Goal: Task Accomplishment & Management: Manage account settings

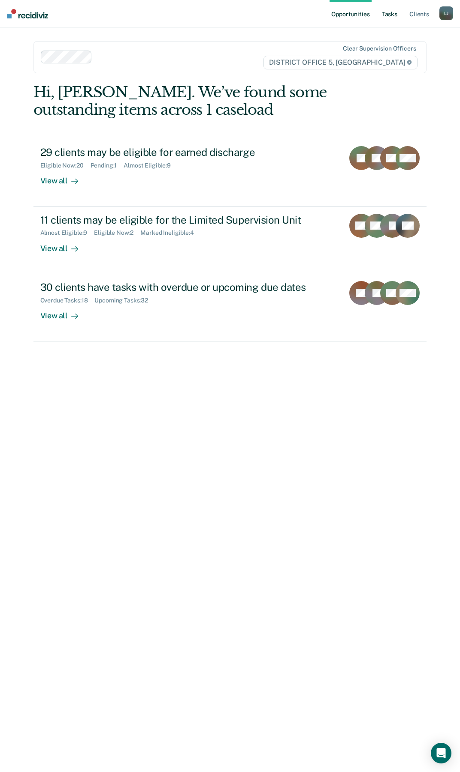
click at [386, 18] on link "Tasks" at bounding box center [389, 13] width 19 height 27
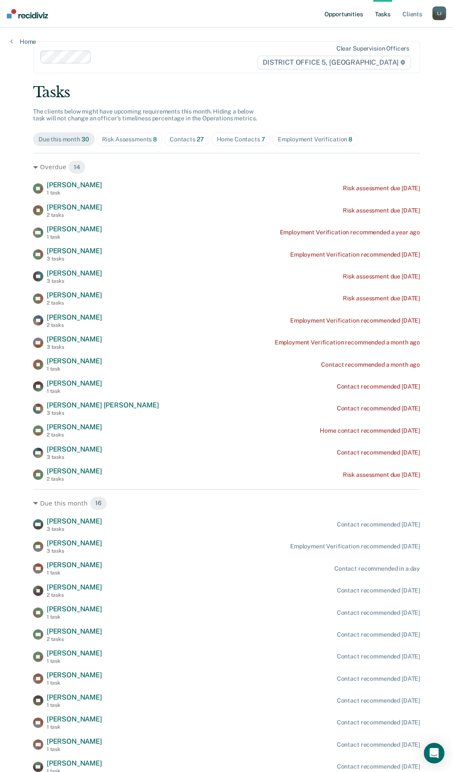
click at [337, 15] on link "Opportunities" at bounding box center [344, 13] width 42 height 27
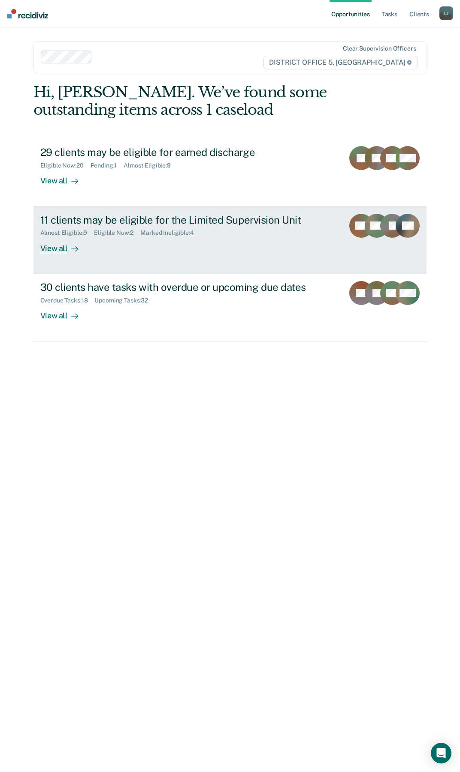
click at [61, 250] on div "View all" at bounding box center [64, 245] width 48 height 17
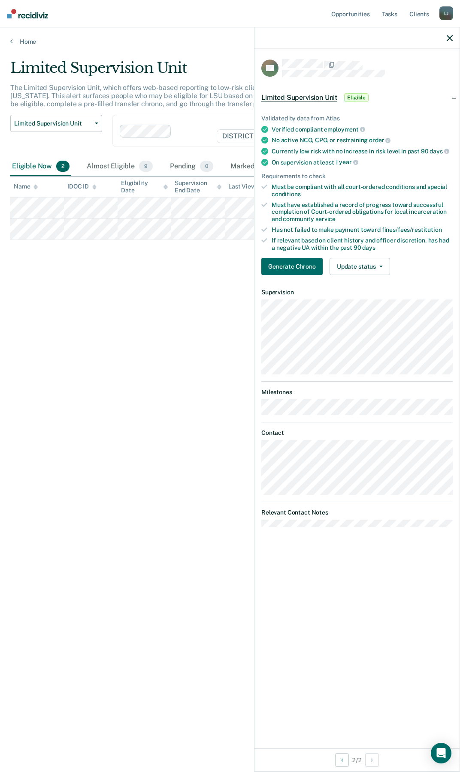
click at [85, 294] on div "Limited Supervision Unit The Limited Supervision Unit, which offers web-based r…" at bounding box center [229, 383] width 439 height 649
click at [451, 40] on icon "button" at bounding box center [449, 38] width 6 height 6
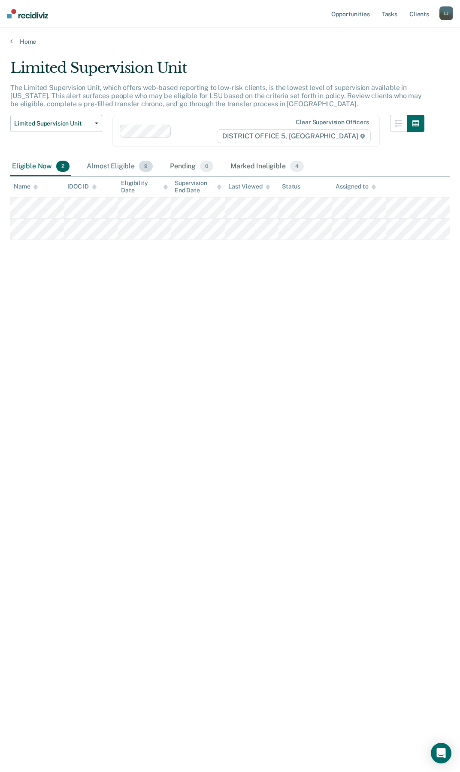
click at [116, 168] on div "Almost Eligible 9" at bounding box center [119, 166] width 69 height 19
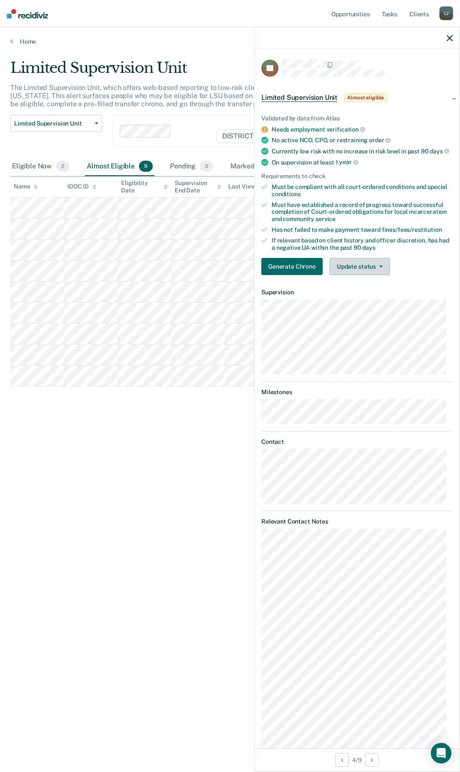
click at [364, 272] on button "Update status" at bounding box center [359, 266] width 60 height 17
click at [108, 555] on div "Limited Supervision Unit The Limited Supervision Unit, which offers web-based r…" at bounding box center [229, 383] width 439 height 649
click at [449, 42] on div at bounding box center [356, 37] width 205 height 21
click at [451, 38] on icon "button" at bounding box center [449, 38] width 6 height 6
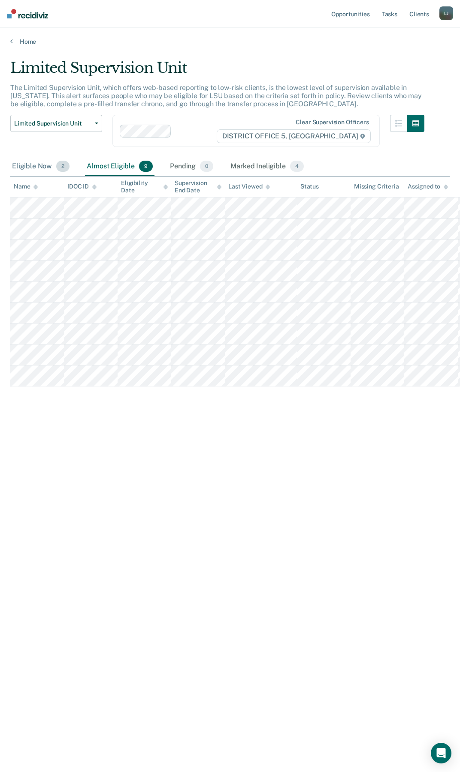
click at [30, 169] on div "Eligible Now 2" at bounding box center [40, 166] width 61 height 19
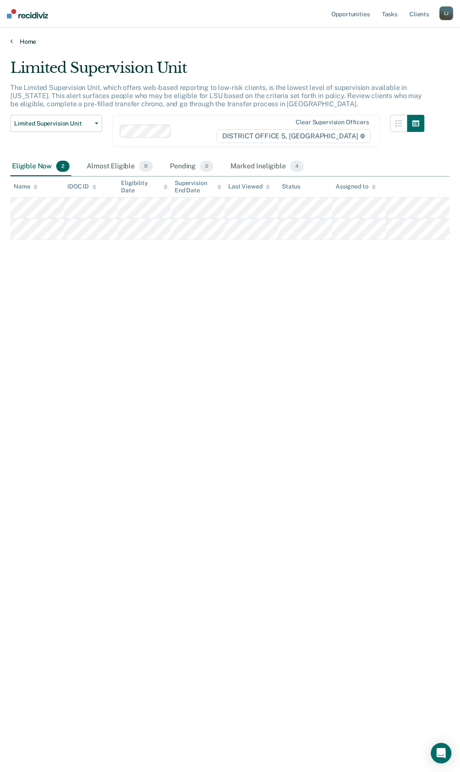
click at [19, 44] on link "Home" at bounding box center [229, 42] width 439 height 8
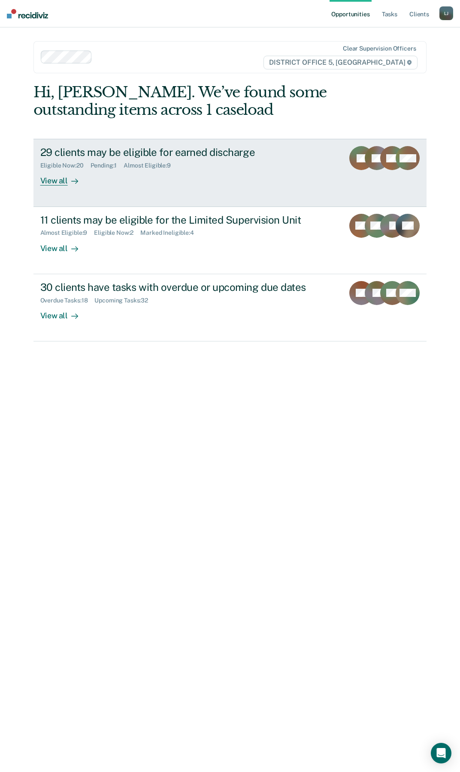
click at [54, 178] on div "View all" at bounding box center [64, 177] width 48 height 17
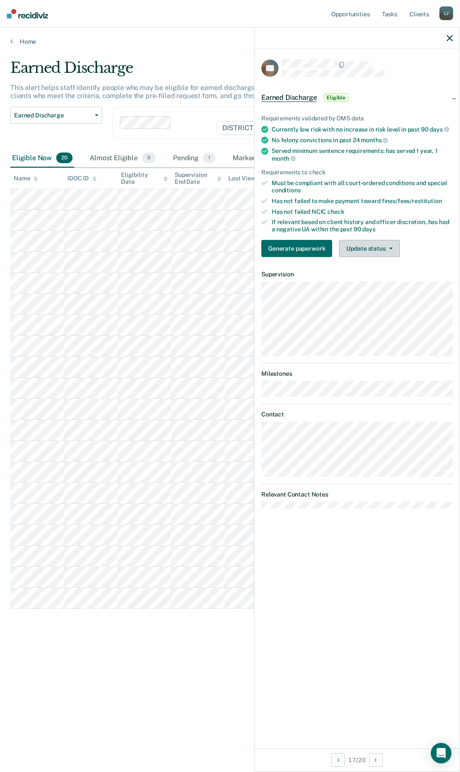
click at [385, 253] on button "Update status" at bounding box center [369, 248] width 60 height 17
click at [383, 281] on button "Mark Ineligible" at bounding box center [380, 283] width 83 height 14
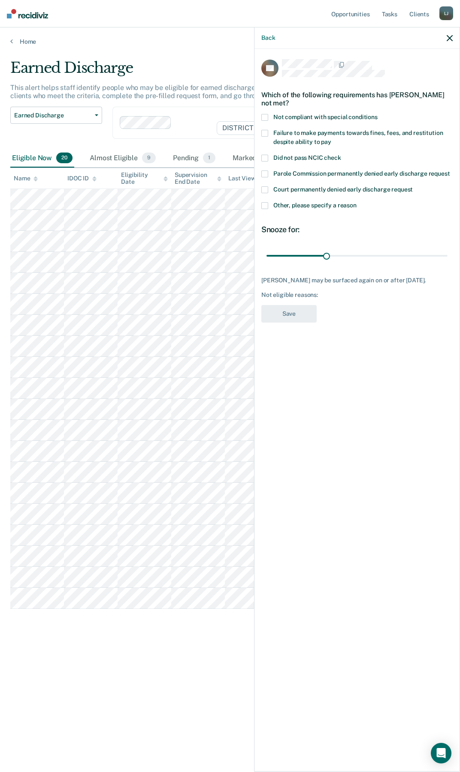
click at [269, 117] on label "Not compliant with special conditions" at bounding box center [356, 118] width 191 height 9
click at [377, 114] on input "Not compliant with special conditions" at bounding box center [377, 114] width 0 height 0
click at [267, 204] on span at bounding box center [264, 205] width 7 height 7
click at [356, 202] on input "Other, please specify a reason" at bounding box center [356, 202] width 0 height 0
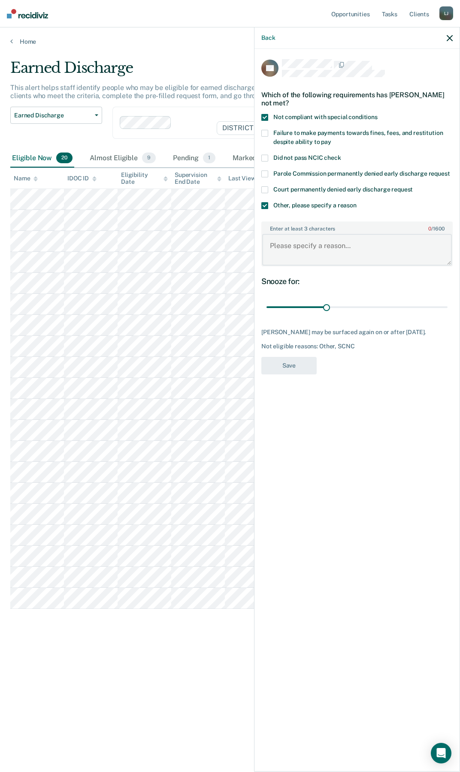
click at [294, 241] on textarea "Enter at least 3 characters 0 / 1600" at bounding box center [356, 250] width 189 height 32
type textarea "+"
type textarea "-"
type textarea "Client has had recent [MEDICAL_DATA] still needs to complete community service …"
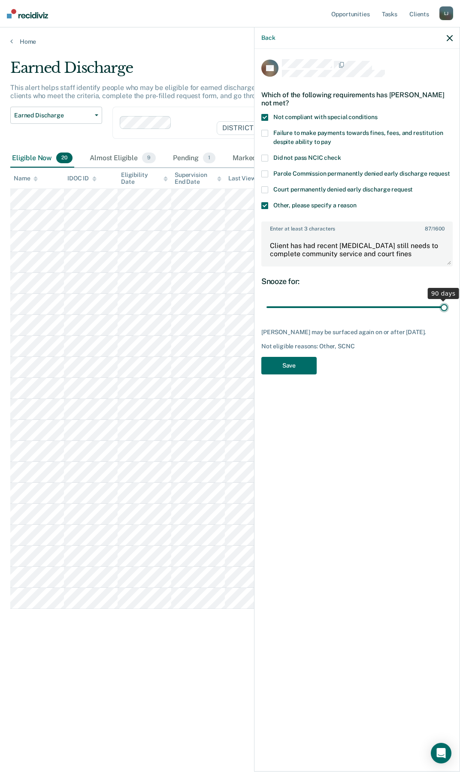
drag, startPoint x: 330, startPoint y: 309, endPoint x: 529, endPoint y: 330, distance: 200.4
type input "90"
click at [447, 315] on input "range" at bounding box center [356, 307] width 181 height 15
click at [290, 361] on button "Save" at bounding box center [288, 366] width 55 height 18
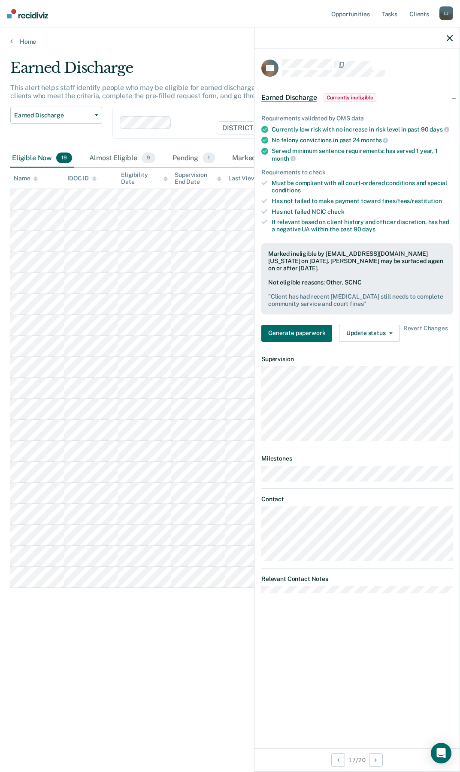
click at [448, 38] on icon "button" at bounding box center [449, 38] width 6 height 6
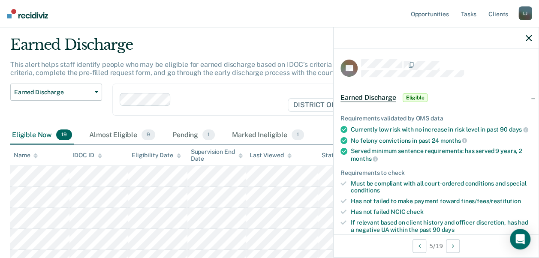
scroll to position [43, 0]
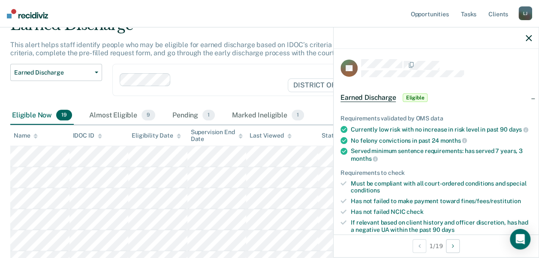
click at [459, 37] on icon "button" at bounding box center [529, 38] width 6 height 6
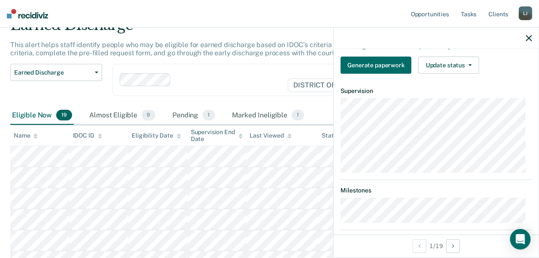
scroll to position [129, 0]
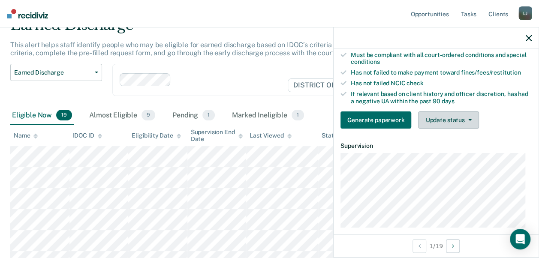
click at [442, 129] on button "Update status" at bounding box center [448, 119] width 60 height 17
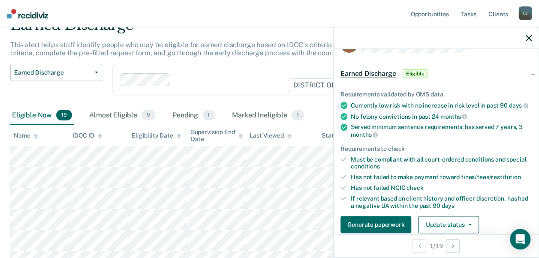
scroll to position [43, 0]
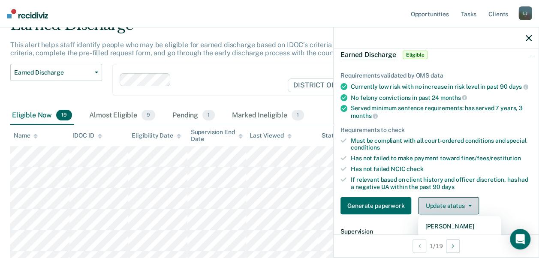
click at [455, 214] on button "Update status" at bounding box center [448, 205] width 60 height 17
click at [448, 210] on button "Update status" at bounding box center [448, 205] width 60 height 17
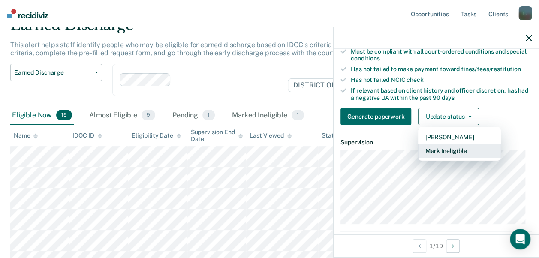
click at [459, 156] on button "Mark Ineligible" at bounding box center [459, 151] width 83 height 14
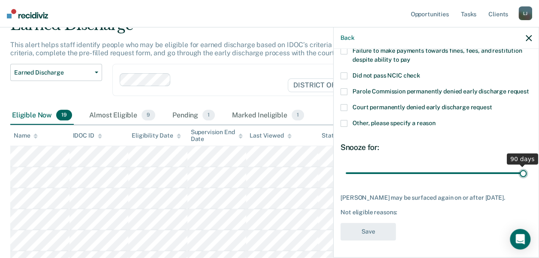
drag, startPoint x: 404, startPoint y: 174, endPoint x: 440, endPoint y: 204, distance: 47.1
type input "90"
click at [459, 180] on input "range" at bounding box center [435, 172] width 181 height 15
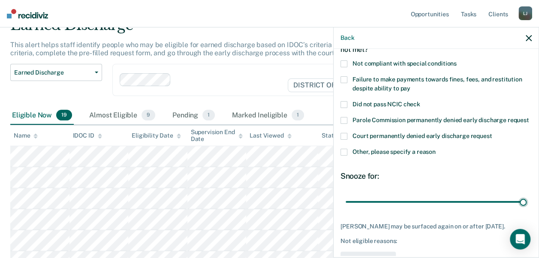
scroll to position [4, 0]
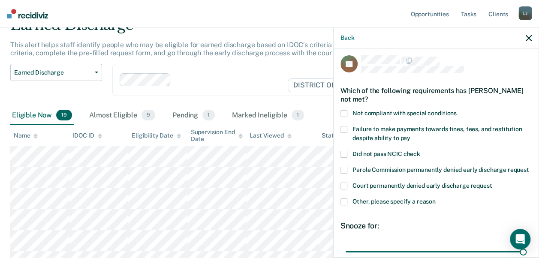
click at [341, 205] on span at bounding box center [343, 201] width 7 height 7
click at [436, 198] on input "Other, please specify a reason" at bounding box center [436, 198] width 0 height 0
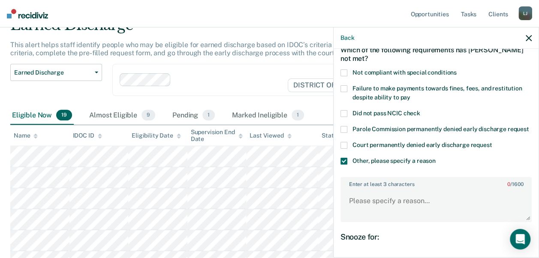
scroll to position [133, 0]
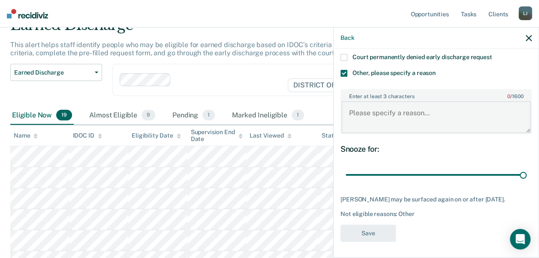
click at [372, 133] on textarea "Enter at least 3 characters 0 / 1600" at bounding box center [435, 117] width 189 height 32
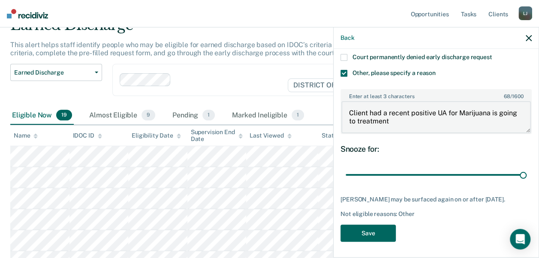
type textarea "Client had a recent positive UA for Marijuana is going to treatment"
click at [378, 240] on button "Save" at bounding box center [367, 234] width 55 height 18
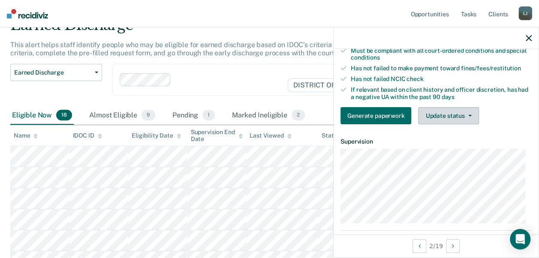
click at [455, 116] on button "Update status" at bounding box center [448, 115] width 60 height 17
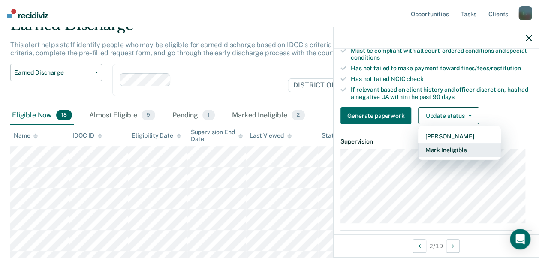
click at [452, 156] on button "Mark Ineligible" at bounding box center [459, 150] width 83 height 14
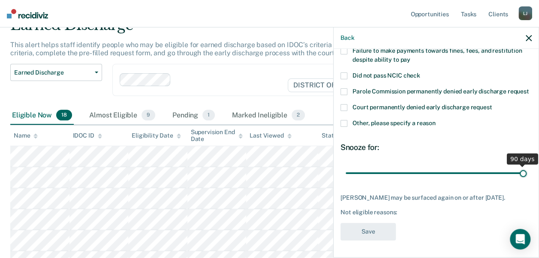
drag, startPoint x: 401, startPoint y: 171, endPoint x: 547, endPoint y: 215, distance: 151.7
type input "90"
click at [459, 180] on input "range" at bounding box center [435, 172] width 181 height 15
click at [348, 126] on label "Other, please specify a reason" at bounding box center [435, 124] width 191 height 9
click at [436, 120] on input "Other, please specify a reason" at bounding box center [436, 120] width 0 height 0
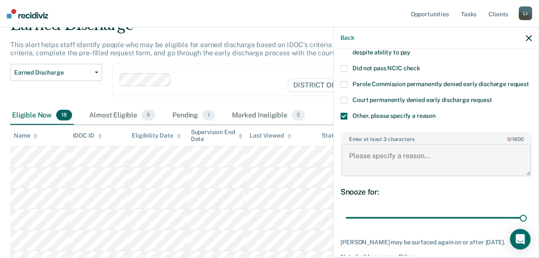
click at [387, 170] on textarea "Enter at least 3 characters 0 / 1600" at bounding box center [435, 160] width 189 height 32
click at [408, 169] on textarea "Enter at least 3 characters 0 / 1600" at bounding box center [435, 160] width 189 height 32
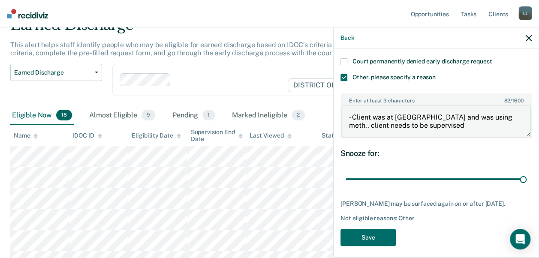
scroll to position [149, 0]
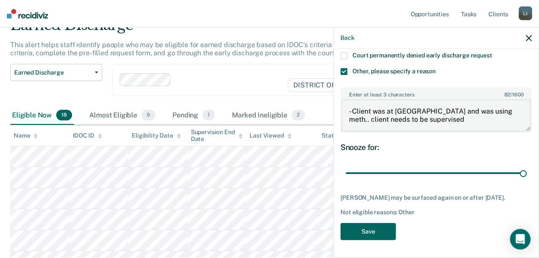
type textarea "- Client was at [GEOGRAPHIC_DATA] and was using meth.. client needs to be super…"
click at [367, 230] on button "Save" at bounding box center [367, 232] width 55 height 18
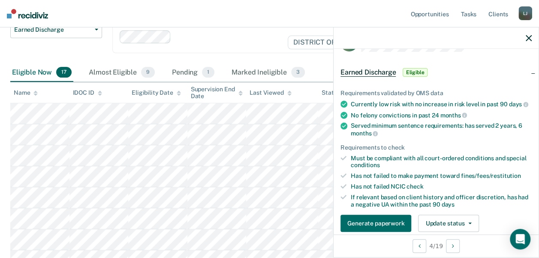
scroll to position [43, 0]
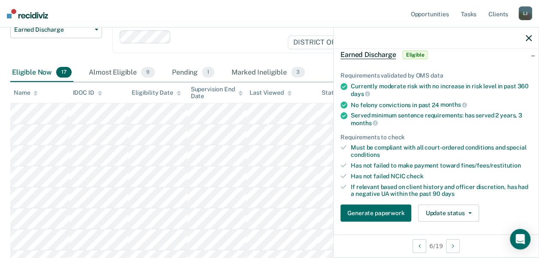
click at [459, 39] on icon "button" at bounding box center [529, 38] width 6 height 6
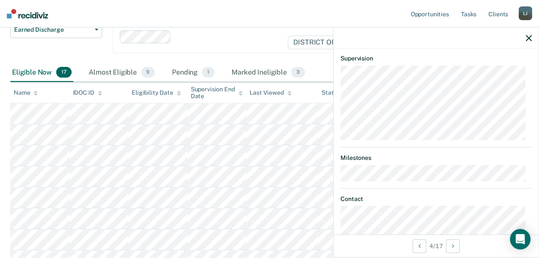
scroll to position [81, 0]
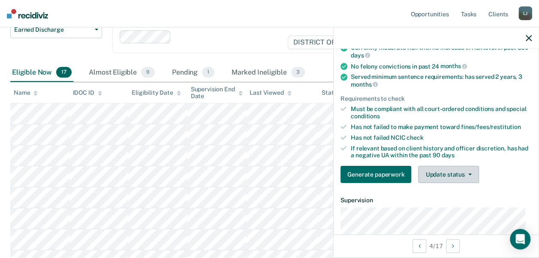
click at [444, 174] on button "Update status" at bounding box center [448, 174] width 60 height 17
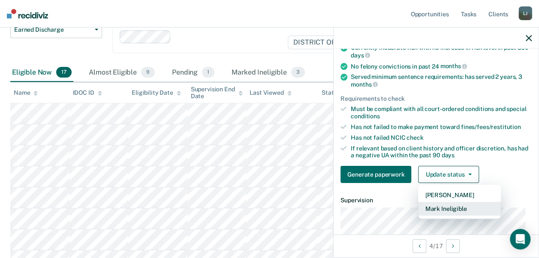
click at [454, 209] on button "Mark Ineligible" at bounding box center [459, 209] width 83 height 14
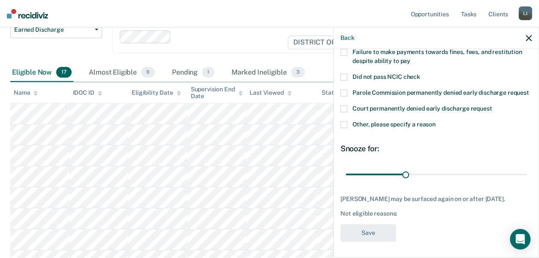
scroll to position [39, 0]
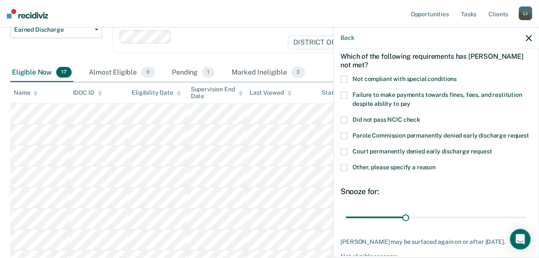
click at [345, 76] on span at bounding box center [343, 79] width 7 height 7
click at [457, 76] on input "Not compliant with special conditions" at bounding box center [457, 76] width 0 height 0
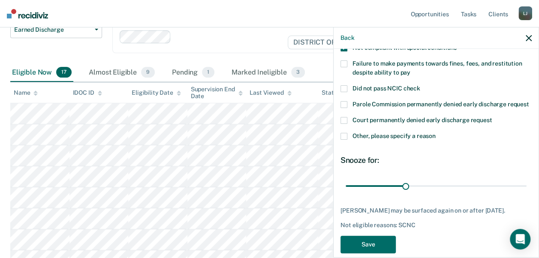
scroll to position [97, 0]
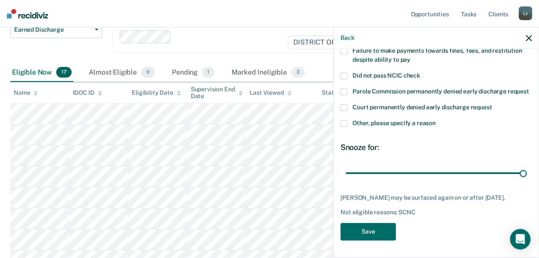
drag, startPoint x: 403, startPoint y: 165, endPoint x: 461, endPoint y: 194, distance: 64.6
type input "90"
click at [459, 180] on input "range" at bounding box center [435, 172] width 181 height 15
click at [348, 120] on label "Other, please specify a reason" at bounding box center [435, 124] width 191 height 9
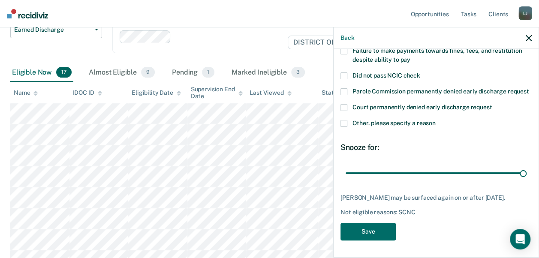
click at [436, 120] on input "Other, please specify a reason" at bounding box center [436, 120] width 0 height 0
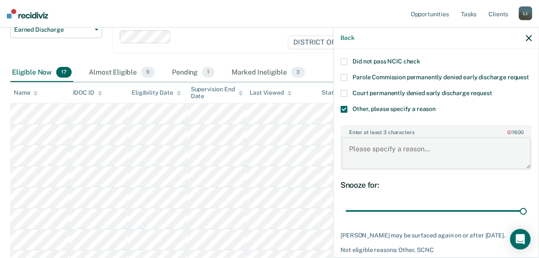
click at [392, 161] on textarea "Enter at least 3 characters 0 / 1600" at bounding box center [435, 153] width 189 height 32
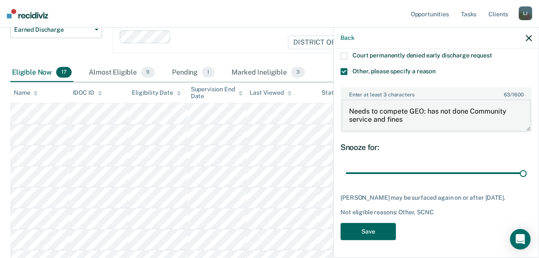
type textarea "Needs to compete GEO: has not done Community service and fines"
click at [373, 231] on button "Save" at bounding box center [367, 232] width 55 height 18
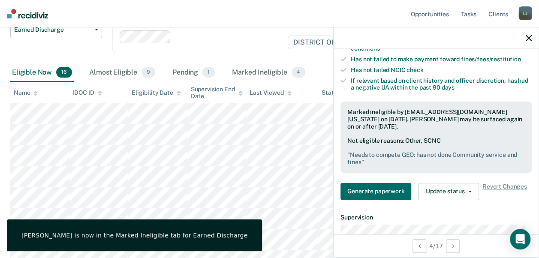
click at [459, 39] on div at bounding box center [435, 37] width 205 height 21
click at [459, 39] on icon "button" at bounding box center [529, 38] width 6 height 6
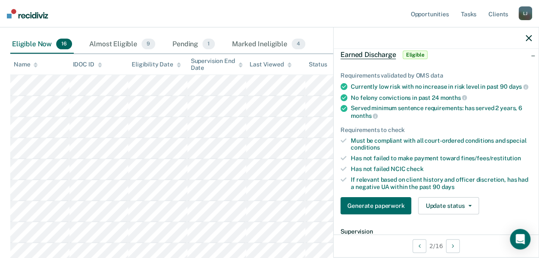
scroll to position [157, 0]
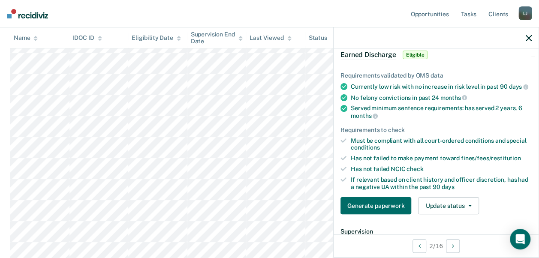
click at [459, 40] on div at bounding box center [435, 37] width 205 height 21
click at [459, 39] on icon "button" at bounding box center [529, 38] width 6 height 6
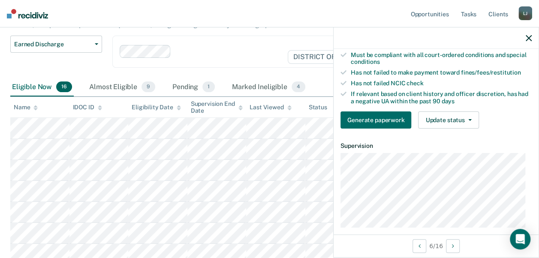
scroll to position [171, 0]
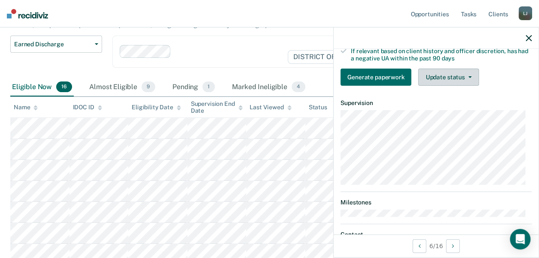
click at [453, 79] on button "Update status" at bounding box center [448, 77] width 60 height 17
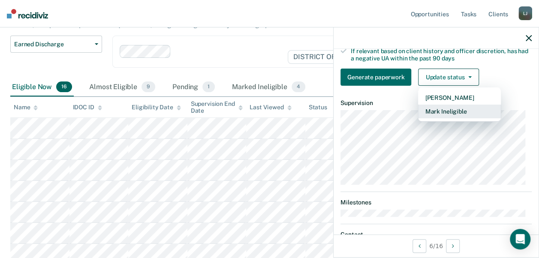
click at [459, 118] on button "Mark Ineligible" at bounding box center [459, 112] width 83 height 14
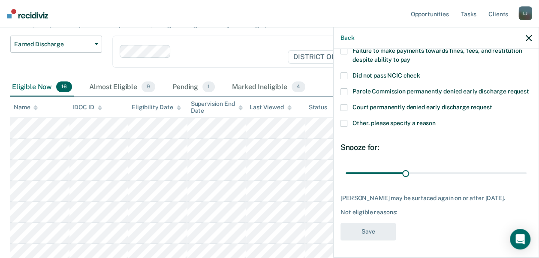
scroll to position [90, 0]
drag, startPoint x: 405, startPoint y: 177, endPoint x: 355, endPoint y: 180, distance: 49.8
type input "90"
click at [459, 180] on input "range" at bounding box center [435, 172] width 181 height 15
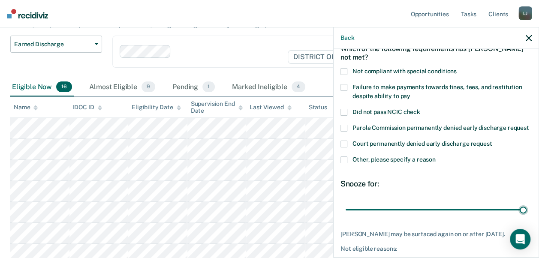
scroll to position [4, 0]
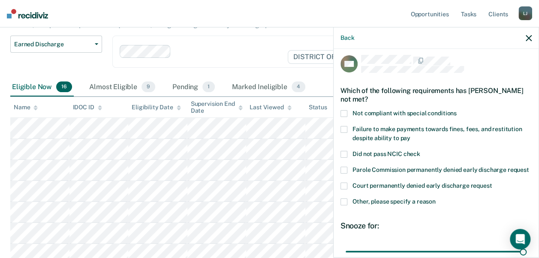
click at [346, 112] on span at bounding box center [343, 113] width 7 height 7
click at [457, 110] on input "Not compliant with special conditions" at bounding box center [457, 110] width 0 height 0
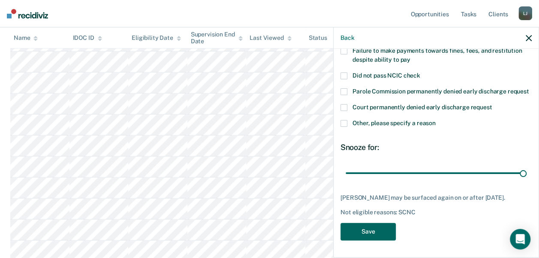
scroll to position [243, 0]
click at [367, 230] on button "Save" at bounding box center [367, 232] width 55 height 18
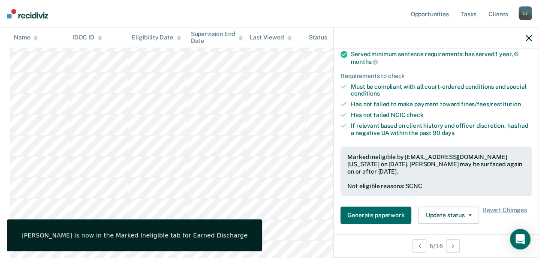
click at [459, 41] on div at bounding box center [435, 37] width 205 height 21
click at [459, 37] on icon "button" at bounding box center [529, 38] width 6 height 6
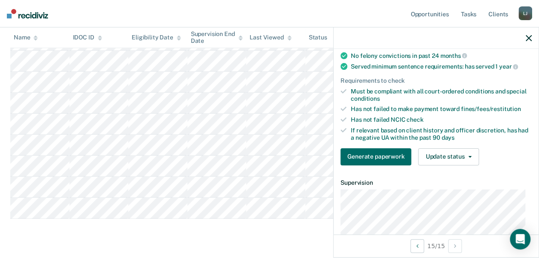
scroll to position [86, 0]
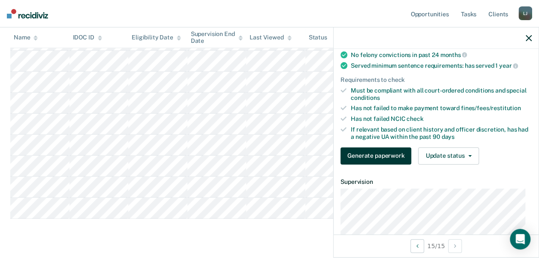
click at [380, 165] on button "Generate paperwork" at bounding box center [375, 155] width 71 height 17
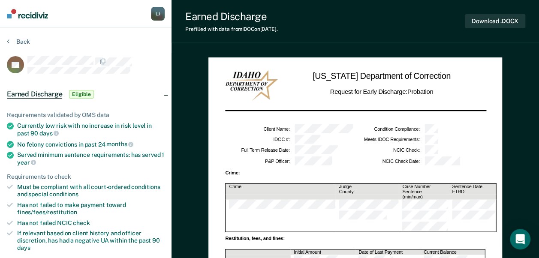
click at [7, 39] on icon at bounding box center [8, 41] width 3 height 7
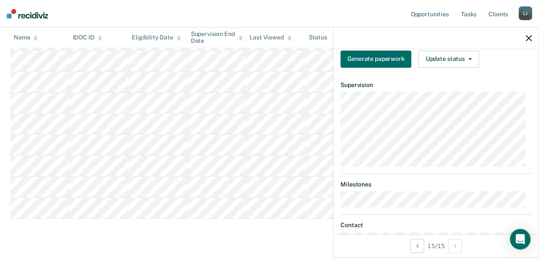
scroll to position [171, 0]
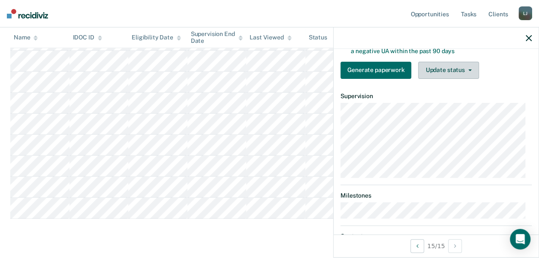
click at [459, 76] on button "Update status" at bounding box center [448, 70] width 60 height 17
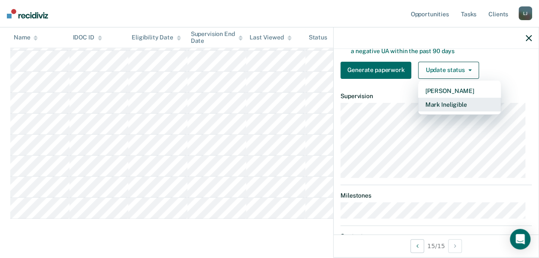
click at [454, 106] on button "Mark Ineligible" at bounding box center [459, 105] width 83 height 14
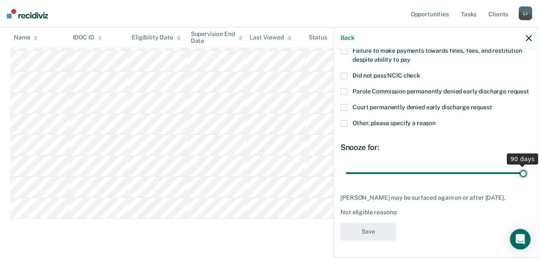
drag, startPoint x: 402, startPoint y: 167, endPoint x: 540, endPoint y: 186, distance: 139.7
type input "90"
click at [459, 180] on input "range" at bounding box center [435, 172] width 181 height 15
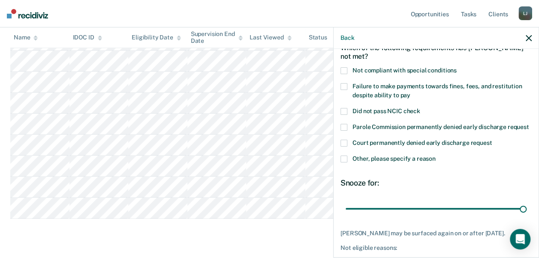
scroll to position [0, 0]
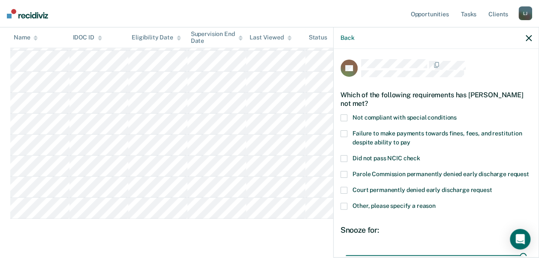
click at [348, 116] on label "Not compliant with special conditions" at bounding box center [435, 118] width 191 height 9
click at [457, 114] on input "Not compliant with special conditions" at bounding box center [457, 114] width 0 height 0
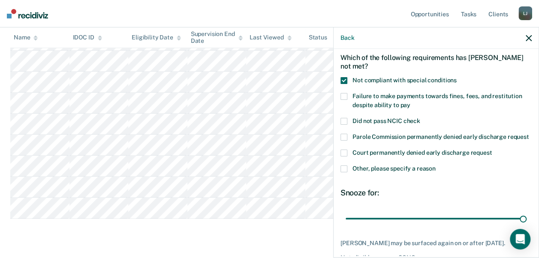
scroll to position [86, 0]
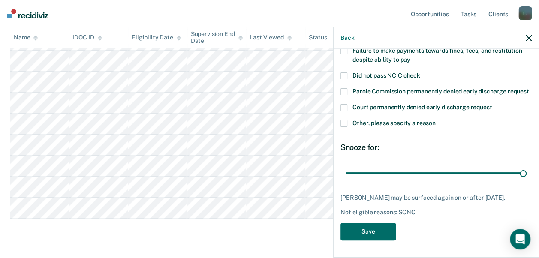
click at [346, 127] on span at bounding box center [343, 123] width 7 height 7
click at [436, 120] on input "Other, please specify a reason" at bounding box center [436, 120] width 0 height 0
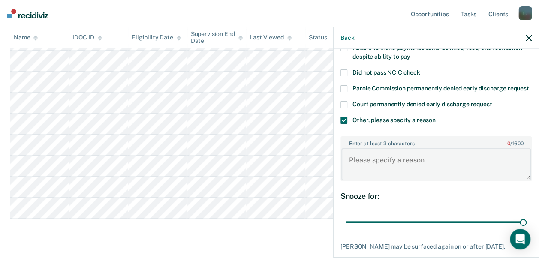
click at [383, 173] on textarea "Enter at least 3 characters 0 / 1600" at bounding box center [435, 164] width 189 height 32
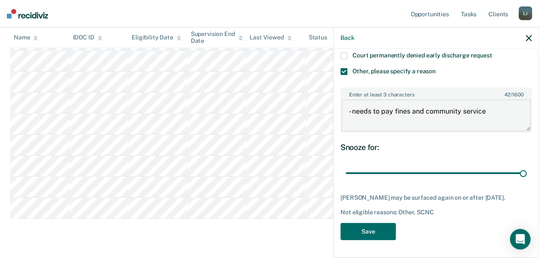
scroll to position [149, 0]
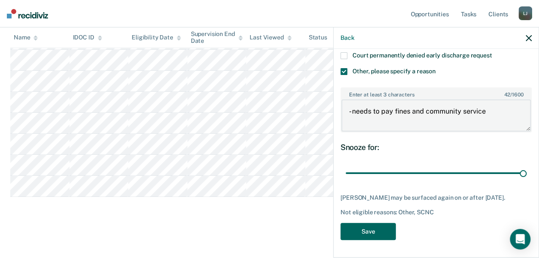
type textarea "- needs to pay fines and community service"
click at [385, 237] on button "Save" at bounding box center [367, 232] width 55 height 18
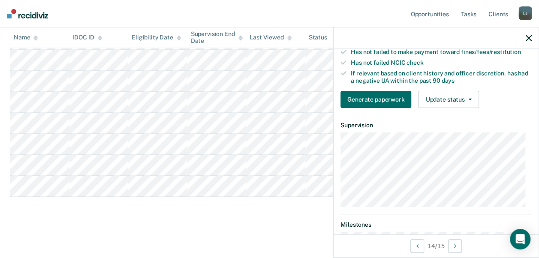
scroll to position [156, 0]
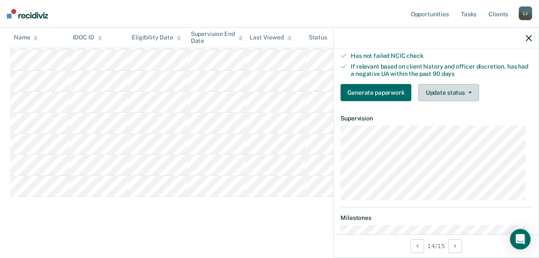
click at [448, 98] on button "Update status" at bounding box center [448, 92] width 60 height 17
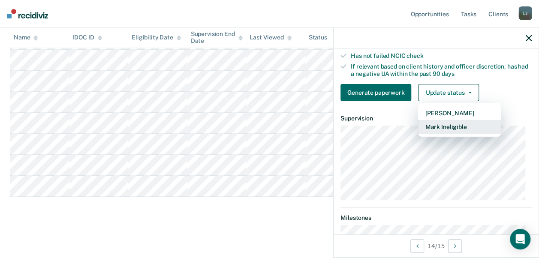
click at [442, 132] on button "Mark Ineligible" at bounding box center [459, 127] width 83 height 14
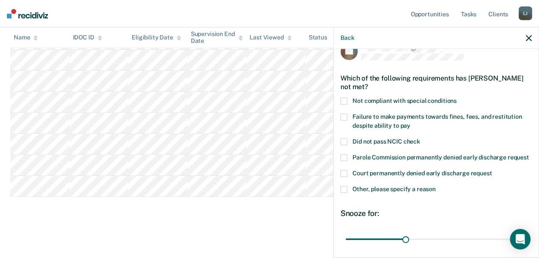
scroll to position [43, 0]
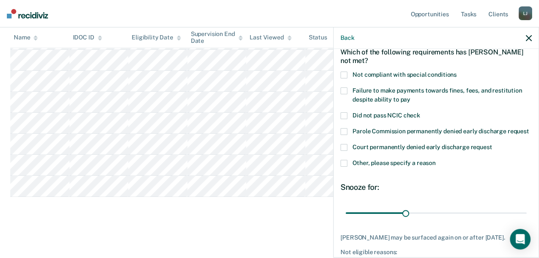
click at [348, 169] on label "Other, please specify a reason" at bounding box center [435, 164] width 191 height 9
click at [436, 160] on input "Other, please specify a reason" at bounding box center [436, 160] width 0 height 0
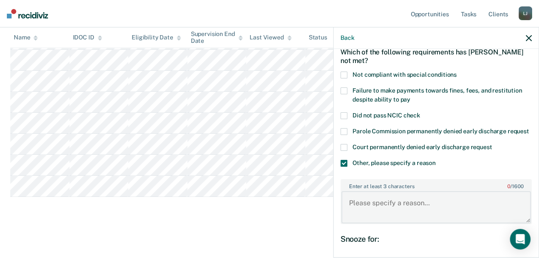
click at [395, 212] on textarea "Enter at least 3 characters 0 / 1600" at bounding box center [435, 207] width 189 height 32
type textarea "i"
type textarea "H"
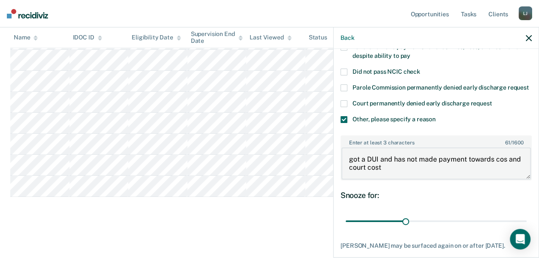
scroll to position [129, 0]
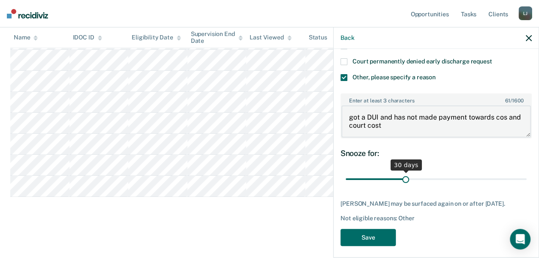
type textarea "got a DUI and has not made payment towards cos and court cost"
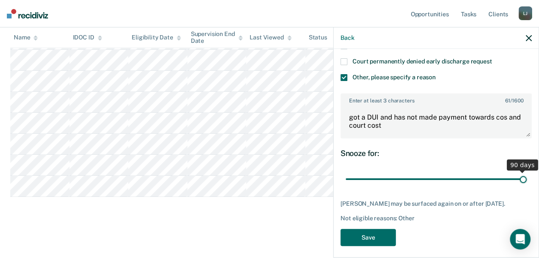
drag, startPoint x: 397, startPoint y: 187, endPoint x: 547, endPoint y: 206, distance: 150.4
type input "90"
click at [459, 186] on input "range" at bounding box center [435, 178] width 181 height 15
click at [376, 244] on button "Save" at bounding box center [367, 238] width 55 height 18
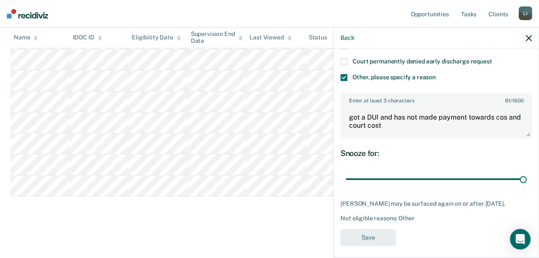
scroll to position [265, 0]
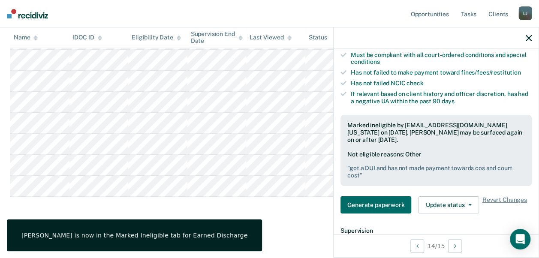
click at [459, 42] on div at bounding box center [435, 37] width 205 height 21
click at [459, 37] on icon "button" at bounding box center [529, 38] width 6 height 6
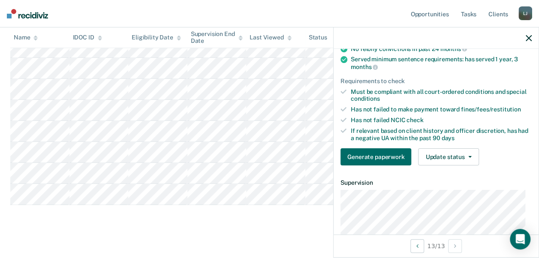
scroll to position [86, 0]
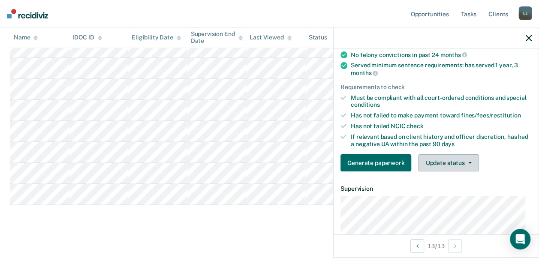
click at [454, 170] on button "Update status" at bounding box center [448, 162] width 60 height 17
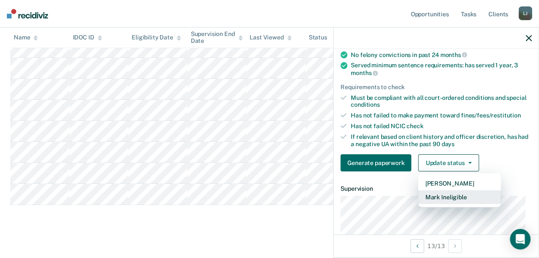
click at [447, 203] on button "Mark Ineligible" at bounding box center [459, 197] width 83 height 14
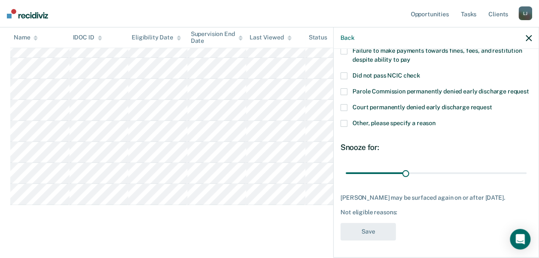
scroll to position [97, 0]
drag, startPoint x: 400, startPoint y: 169, endPoint x: 546, endPoint y: 178, distance: 146.0
type input "90"
click at [459, 178] on input "range" at bounding box center [435, 172] width 181 height 15
click at [344, 120] on span at bounding box center [343, 123] width 7 height 7
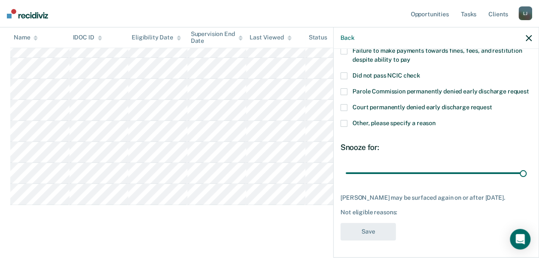
click at [436, 120] on input "Other, please specify a reason" at bounding box center [436, 120] width 0 height 0
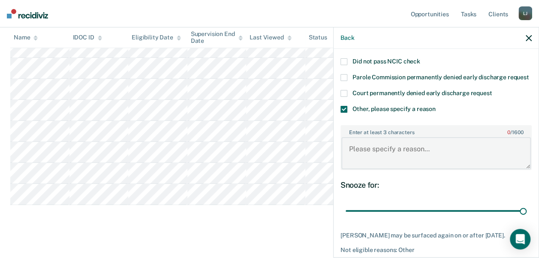
click at [390, 167] on textarea "Enter at least 3 characters 0 / 1600" at bounding box center [435, 153] width 189 height 32
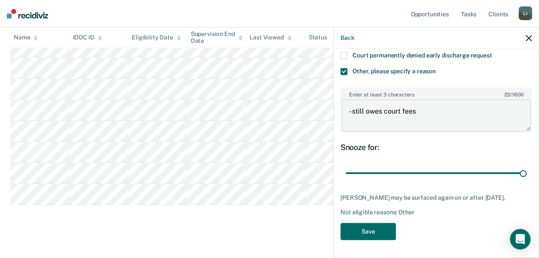
scroll to position [149, 0]
type textarea "- still owes court fees"
click at [375, 226] on button "Save" at bounding box center [367, 232] width 55 height 18
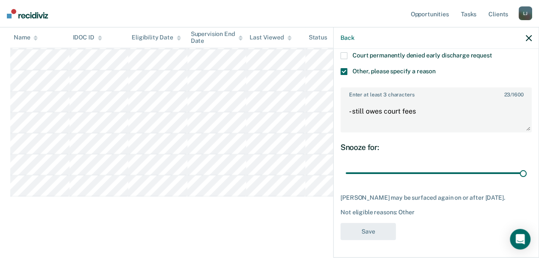
scroll to position [244, 0]
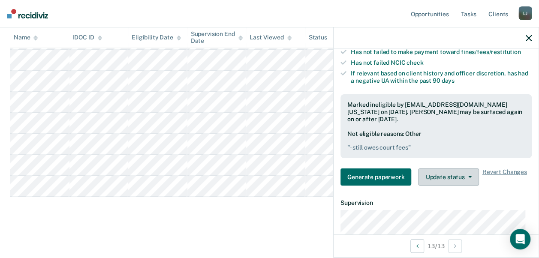
click at [435, 184] on button "Update status" at bounding box center [448, 176] width 60 height 17
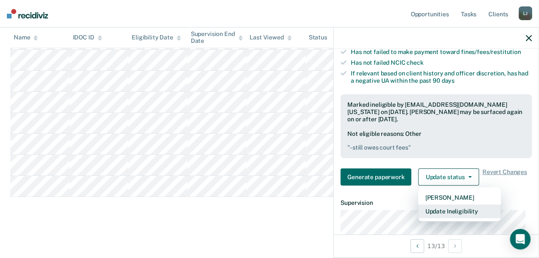
click at [459, 215] on button "Update Ineligibility" at bounding box center [459, 211] width 83 height 14
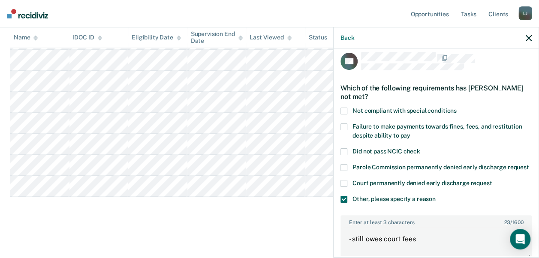
scroll to position [0, 0]
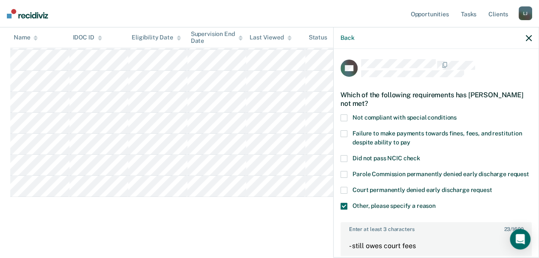
click at [459, 34] on button "button" at bounding box center [529, 37] width 6 height 7
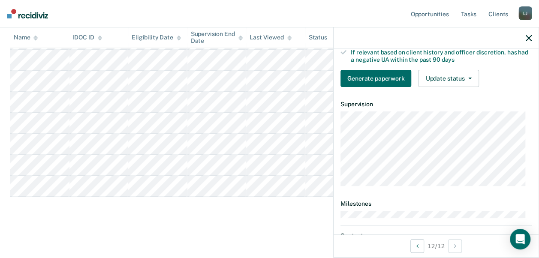
scroll to position [171, 0]
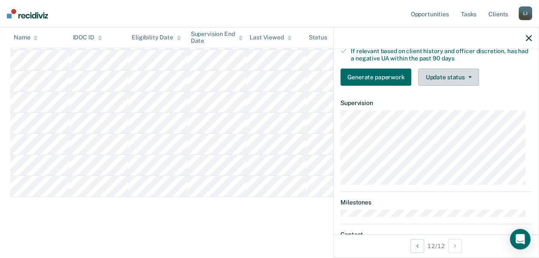
click at [438, 86] on button "Update status" at bounding box center [448, 77] width 60 height 17
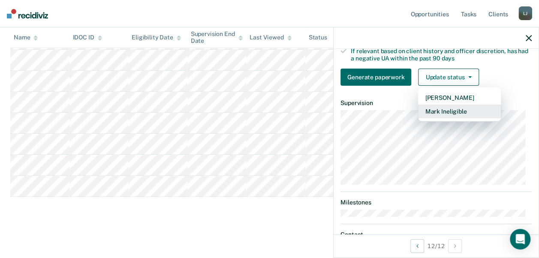
click at [443, 115] on button "Mark Ineligible" at bounding box center [459, 112] width 83 height 14
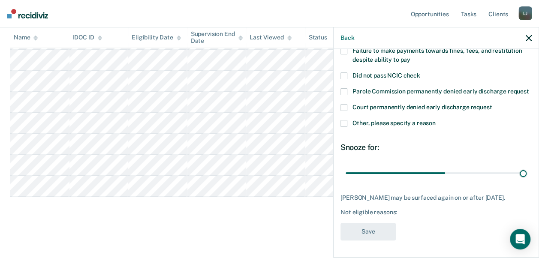
drag, startPoint x: 404, startPoint y: 168, endPoint x: 545, endPoint y: 185, distance: 142.1
type input "90"
click at [459, 180] on input "range" at bounding box center [435, 172] width 181 height 15
click at [345, 120] on span at bounding box center [343, 123] width 7 height 7
click at [436, 120] on input "Other, please specify a reason" at bounding box center [436, 120] width 0 height 0
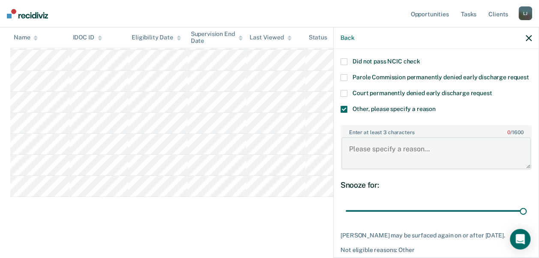
click at [388, 153] on textarea "Enter at least 3 characters 0 / 1600" at bounding box center [435, 153] width 189 height 32
click at [459, 147] on textarea "- needs to complete community service hours" at bounding box center [435, 153] width 189 height 32
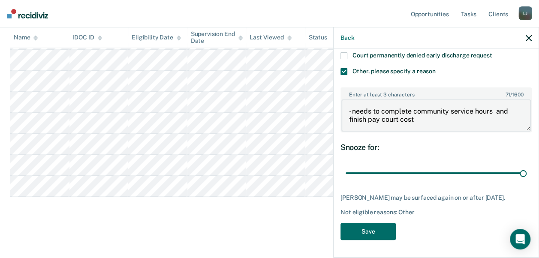
scroll to position [149, 0]
type textarea "- needs to complete community service hours and finish pay court cost"
click at [379, 234] on button "Save" at bounding box center [367, 232] width 55 height 18
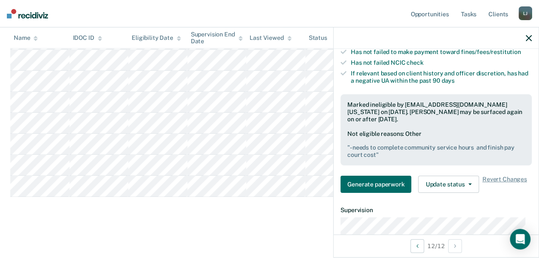
click at [459, 44] on div at bounding box center [435, 37] width 205 height 21
click at [459, 39] on icon "button" at bounding box center [529, 38] width 6 height 6
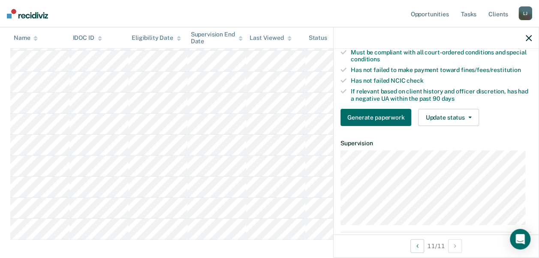
scroll to position [129, 0]
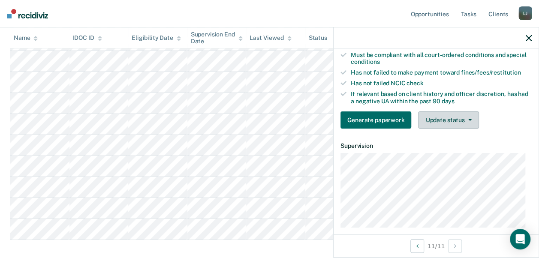
click at [451, 129] on button "Update status" at bounding box center [448, 119] width 60 height 17
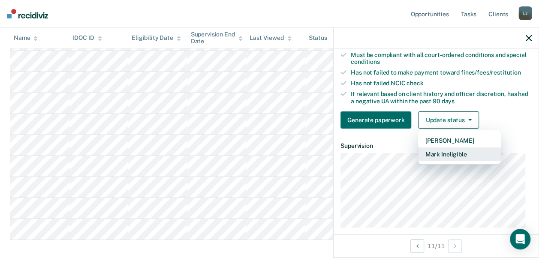
click at [452, 159] on button "Mark Ineligible" at bounding box center [459, 154] width 83 height 14
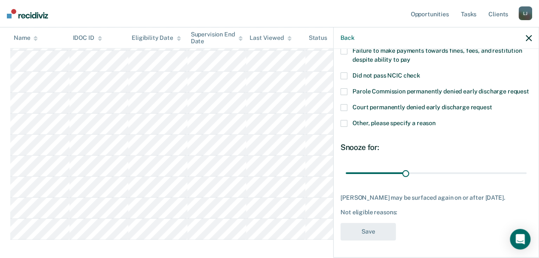
click at [348, 125] on label "Other, please specify a reason" at bounding box center [435, 124] width 191 height 9
click at [436, 120] on input "Other, please specify a reason" at bounding box center [436, 120] width 0 height 0
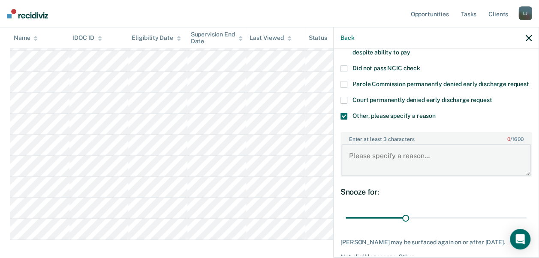
click at [403, 164] on textarea "Enter at least 3 characters 0 / 1600" at bounding box center [435, 160] width 189 height 32
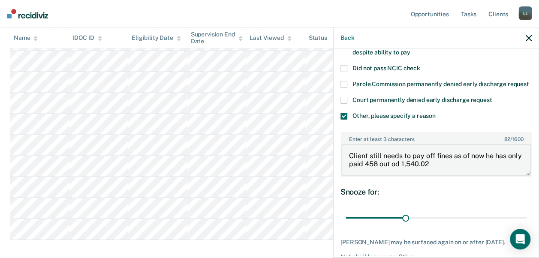
click at [414, 172] on textarea "Client still needs to pay off fines as of now he has only paid 458 out od 1,540…" at bounding box center [435, 160] width 189 height 32
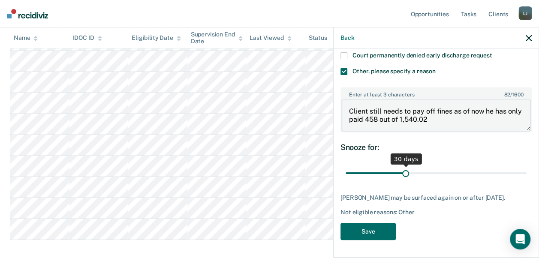
type textarea "Client still needs to pay off fines as of now he has only paid 458 out of 1,540…"
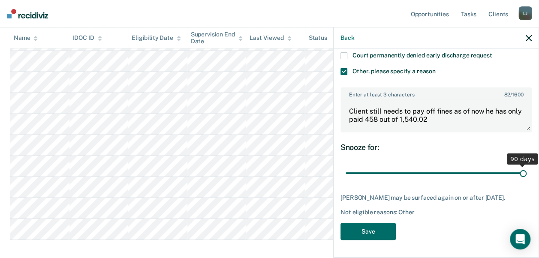
drag, startPoint x: 405, startPoint y: 177, endPoint x: 547, endPoint y: 184, distance: 142.1
type input "90"
click at [459, 180] on input "range" at bounding box center [435, 172] width 181 height 15
click at [361, 236] on button "Save" at bounding box center [367, 232] width 55 height 18
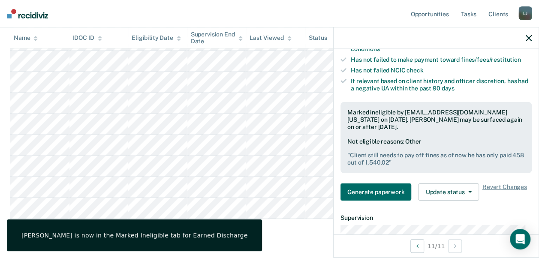
click at [459, 41] on icon "button" at bounding box center [529, 38] width 6 height 6
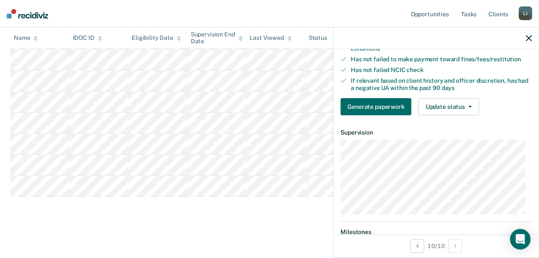
scroll to position [129, 0]
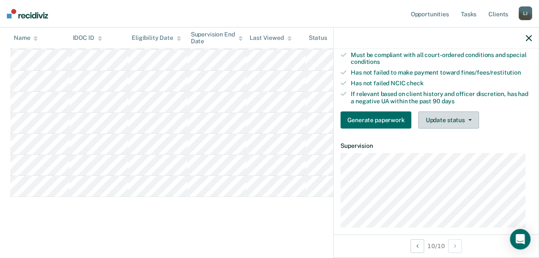
click at [454, 118] on button "Update status" at bounding box center [448, 119] width 60 height 17
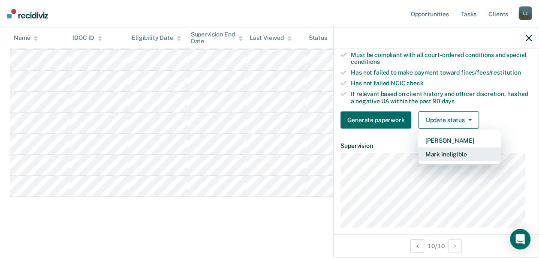
click at [456, 161] on button "Mark Ineligible" at bounding box center [459, 154] width 83 height 14
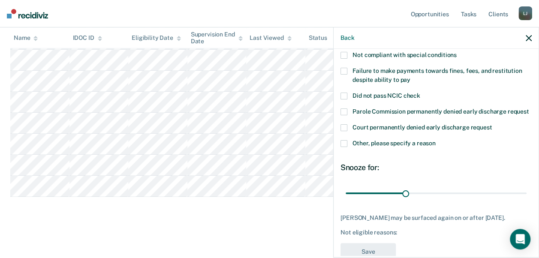
scroll to position [0, 0]
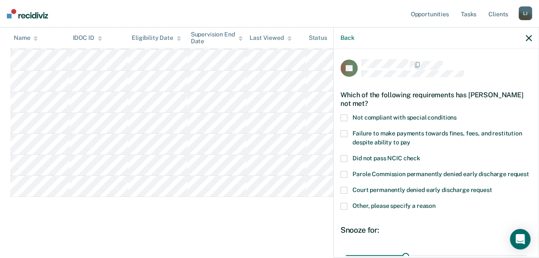
click at [347, 117] on label "Not compliant with special conditions" at bounding box center [435, 118] width 191 height 9
click at [457, 114] on input "Not compliant with special conditions" at bounding box center [457, 114] width 0 height 0
click at [344, 116] on span at bounding box center [343, 117] width 7 height 7
click at [457, 114] on input "Not compliant with special conditions" at bounding box center [457, 114] width 0 height 0
click at [347, 130] on label "Failure to make payments towards fines, fees, and restitution despite ability t…" at bounding box center [435, 139] width 191 height 18
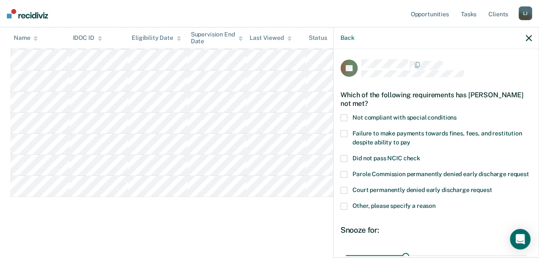
click at [410, 139] on input "Failure to make payments towards fines, fees, and restitution despite ability t…" at bounding box center [410, 139] width 0 height 0
click at [347, 117] on label "Not compliant with special conditions" at bounding box center [435, 118] width 191 height 9
click at [457, 114] on input "Not compliant with special conditions" at bounding box center [457, 114] width 0 height 0
click at [347, 212] on label "Other, please specify a reason" at bounding box center [435, 207] width 191 height 9
click at [436, 203] on input "Other, please specify a reason" at bounding box center [436, 203] width 0 height 0
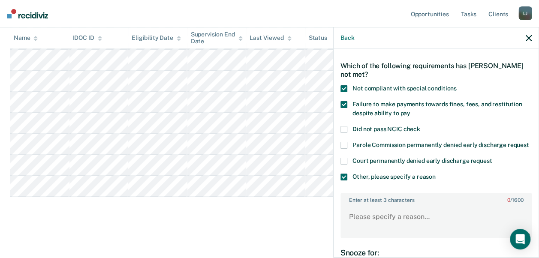
scroll to position [43, 0]
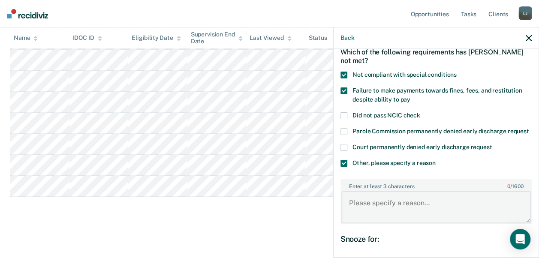
click at [366, 218] on textarea "Enter at least 3 characters 0 / 1600" at bounding box center [435, 207] width 189 height 32
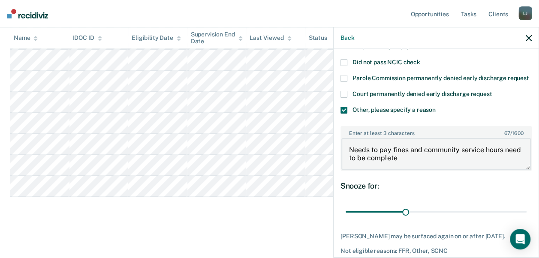
scroll to position [141, 0]
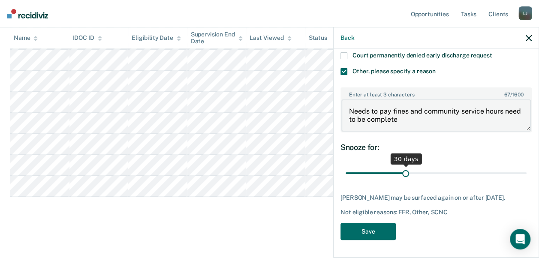
type textarea "Needs to pay fines and community service hours need to be complete"
drag, startPoint x: 400, startPoint y: 178, endPoint x: 543, endPoint y: 202, distance: 145.2
type input "90"
click at [459, 180] on input "range" at bounding box center [435, 172] width 181 height 15
click at [365, 233] on button "Save" at bounding box center [367, 232] width 55 height 18
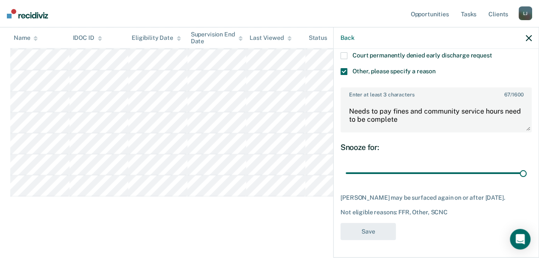
scroll to position [181, 0]
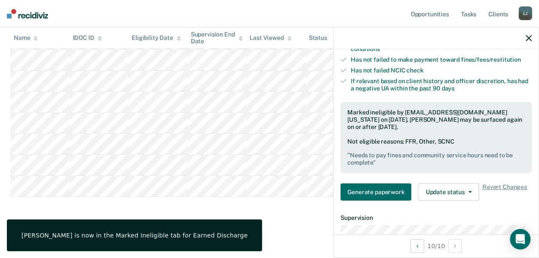
click at [459, 35] on div at bounding box center [435, 37] width 205 height 21
click at [459, 37] on icon "button" at bounding box center [529, 38] width 6 height 6
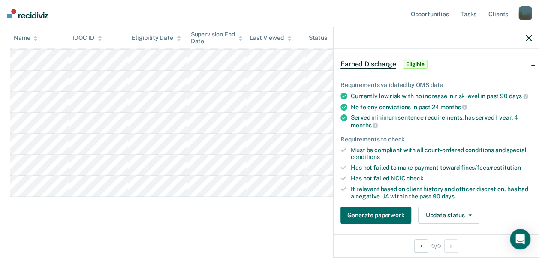
scroll to position [86, 0]
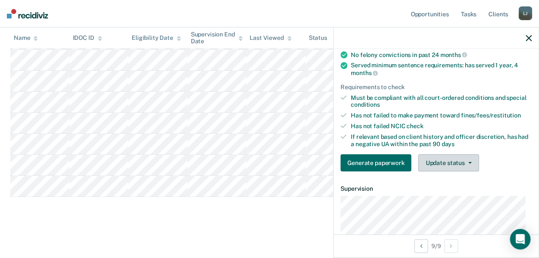
click at [454, 168] on button "Update status" at bounding box center [448, 162] width 60 height 17
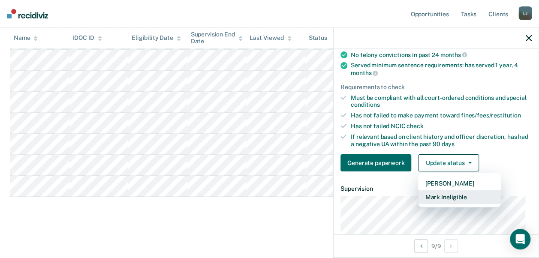
click at [454, 204] on button "Mark Ineligible" at bounding box center [459, 197] width 83 height 14
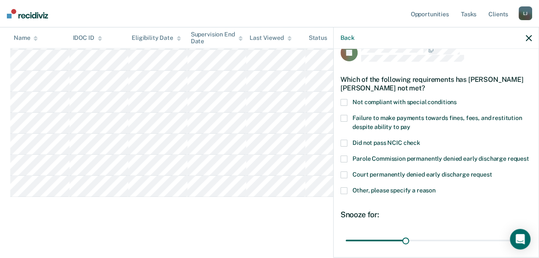
scroll to position [0, 0]
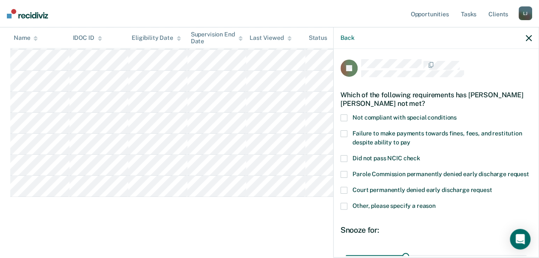
click at [343, 115] on span at bounding box center [343, 117] width 7 height 7
click at [457, 114] on input "Not compliant with special conditions" at bounding box center [457, 114] width 0 height 0
click at [346, 136] on label "Failure to make payments towards fines, fees, and restitution despite ability t…" at bounding box center [435, 139] width 191 height 18
click at [410, 139] on input "Failure to make payments towards fines, fees, and restitution despite ability t…" at bounding box center [410, 139] width 0 height 0
click at [346, 210] on span at bounding box center [343, 206] width 7 height 7
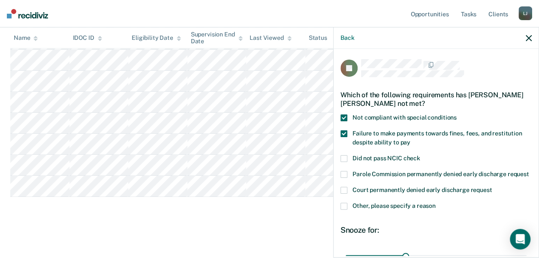
click at [436, 203] on input "Other, please specify a reason" at bounding box center [436, 203] width 0 height 0
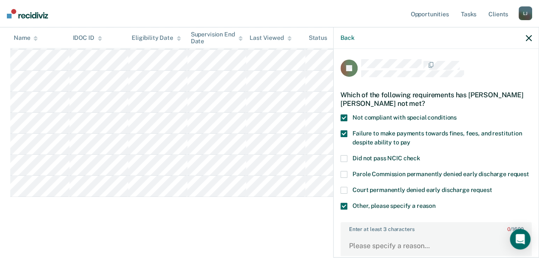
scroll to position [43, 0]
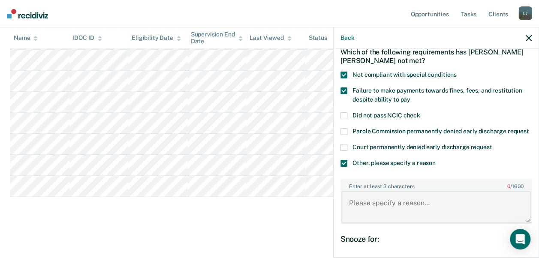
click at [366, 218] on textarea "Enter at least 3 characters 0 / 1600" at bounding box center [435, 207] width 189 height 32
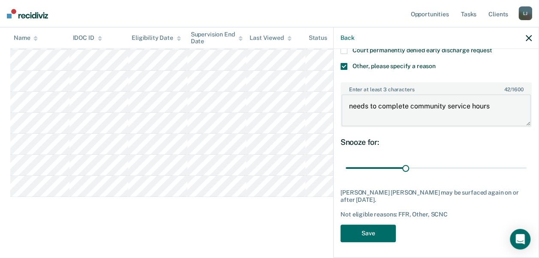
scroll to position [149, 0]
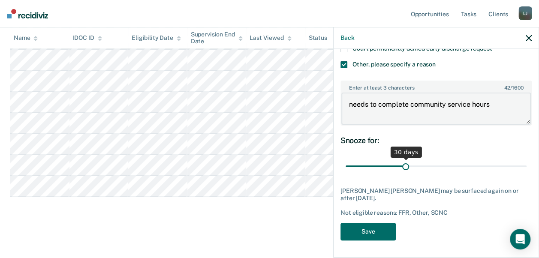
type textarea "needs to complete community service hours"
drag, startPoint x: 411, startPoint y: 172, endPoint x: 449, endPoint y: 182, distance: 39.9
type input "90"
click at [459, 174] on input "range" at bounding box center [435, 166] width 181 height 15
click at [382, 227] on button "Save" at bounding box center [367, 232] width 55 height 18
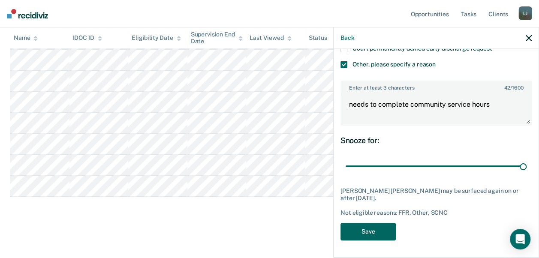
scroll to position [160, 0]
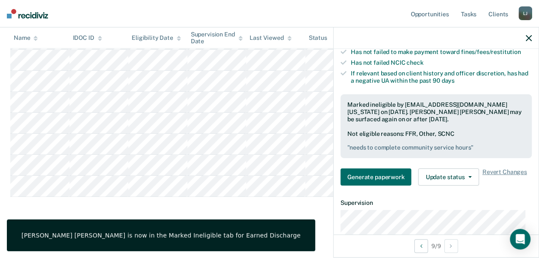
click at [459, 36] on icon "button" at bounding box center [529, 38] width 6 height 6
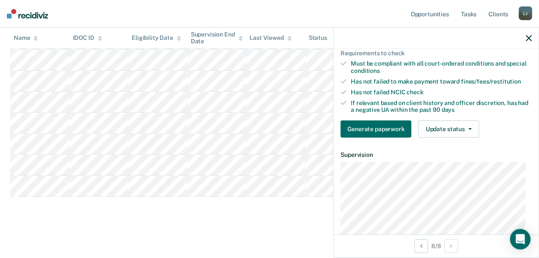
scroll to position [124, 0]
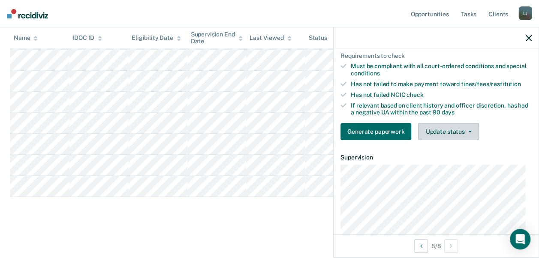
click at [441, 129] on button "Update status" at bounding box center [448, 131] width 60 height 17
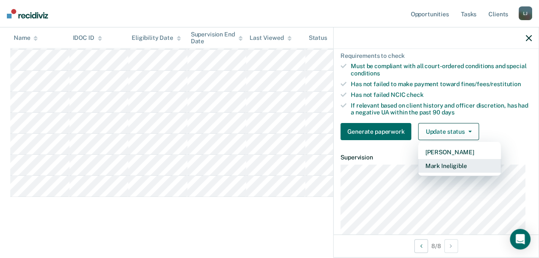
click at [454, 162] on button "Mark Ineligible" at bounding box center [459, 166] width 83 height 14
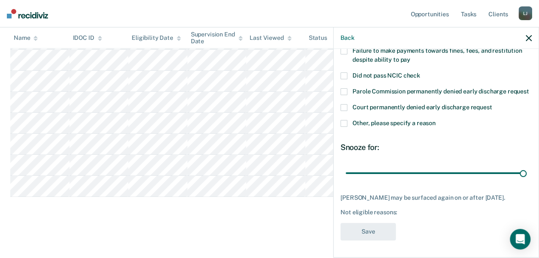
drag, startPoint x: 399, startPoint y: 170, endPoint x: 419, endPoint y: 144, distance: 32.6
type input "90"
click at [459, 179] on input "range" at bounding box center [435, 172] width 181 height 15
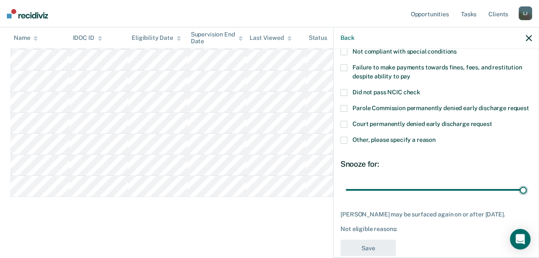
scroll to position [47, 0]
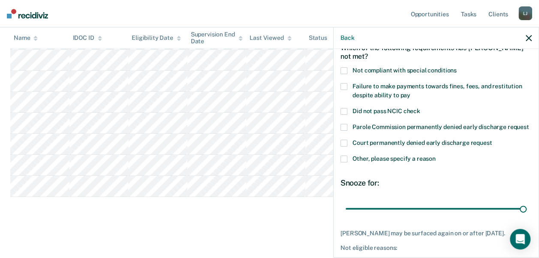
click at [349, 89] on label "Failure to make payments towards fines, fees, and restitution despite ability t…" at bounding box center [435, 92] width 191 height 18
click at [410, 92] on input "Failure to make payments towards fines, fees, and restitution despite ability t…" at bounding box center [410, 92] width 0 height 0
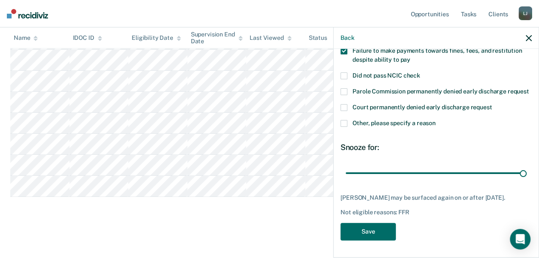
click at [346, 123] on span at bounding box center [343, 123] width 7 height 7
click at [436, 120] on input "Other, please specify a reason" at bounding box center [436, 120] width 0 height 0
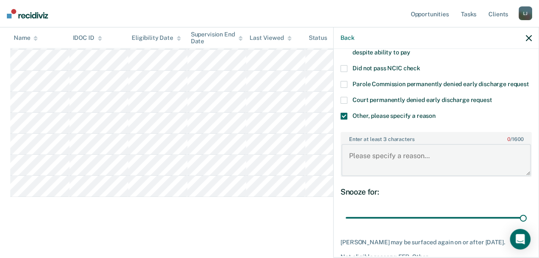
click at [374, 169] on textarea "Enter at least 3 characters 0 / 1600" at bounding box center [435, 160] width 189 height 32
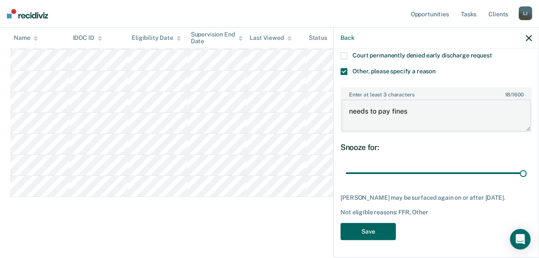
type textarea "needs to pay fines"
click at [369, 236] on button "Save" at bounding box center [367, 232] width 55 height 18
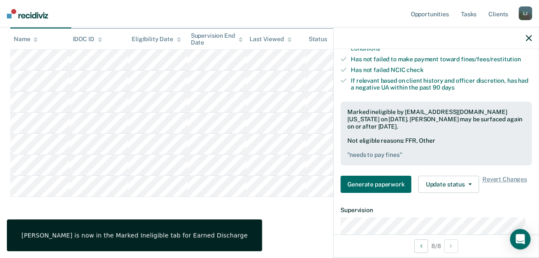
click at [459, 38] on icon "button" at bounding box center [529, 38] width 6 height 6
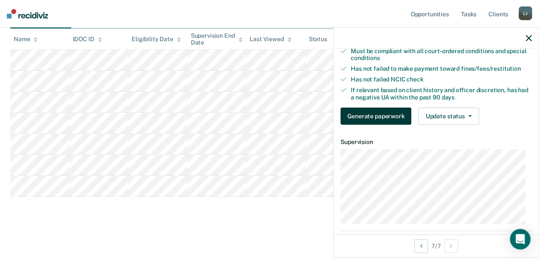
scroll to position [86, 0]
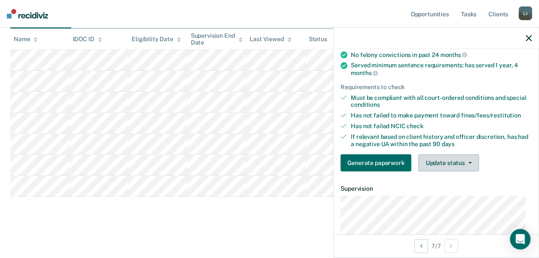
click at [442, 170] on button "Update status" at bounding box center [448, 162] width 60 height 17
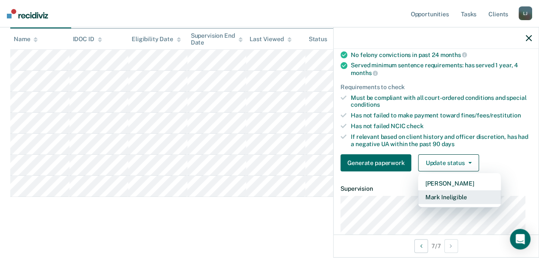
click at [438, 202] on button "Mark Ineligible" at bounding box center [459, 197] width 83 height 14
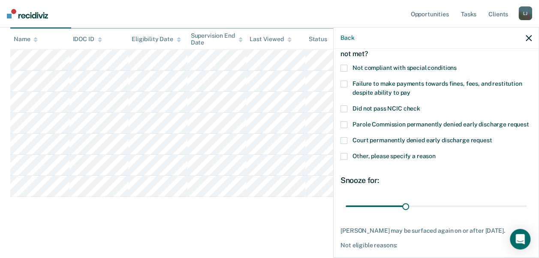
scroll to position [0, 0]
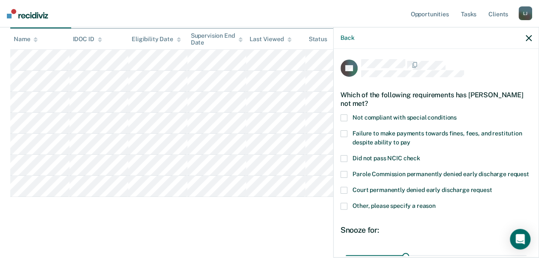
click at [347, 134] on label "Failure to make payments towards fines, fees, and restitution despite ability t…" at bounding box center [435, 139] width 191 height 18
click at [410, 139] on input "Failure to make payments towards fines, fees, and restitution despite ability t…" at bounding box center [410, 139] width 0 height 0
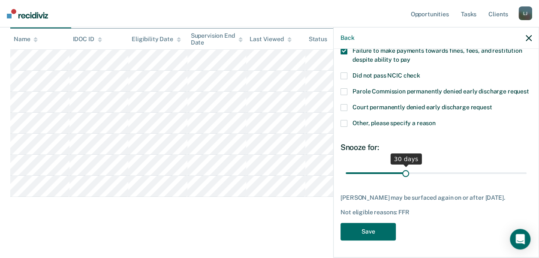
scroll to position [90, 0]
drag, startPoint x: 401, startPoint y: 174, endPoint x: 532, endPoint y: 201, distance: 133.3
type input "90"
click at [459, 180] on input "range" at bounding box center [435, 172] width 181 height 15
click at [383, 231] on button "Save" at bounding box center [367, 232] width 55 height 18
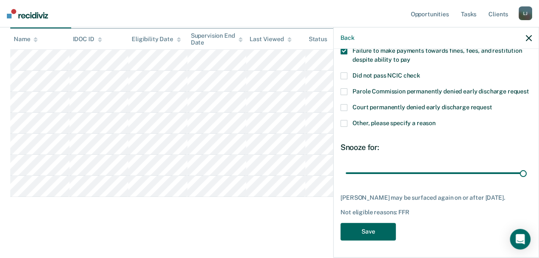
scroll to position [118, 0]
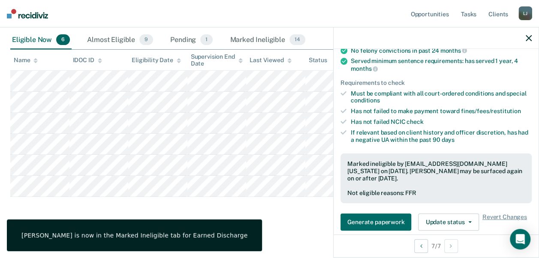
click at [459, 40] on icon "button" at bounding box center [529, 38] width 6 height 6
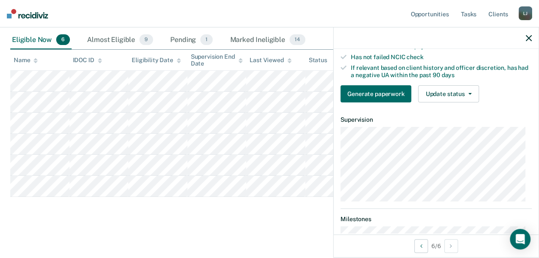
scroll to position [116, 0]
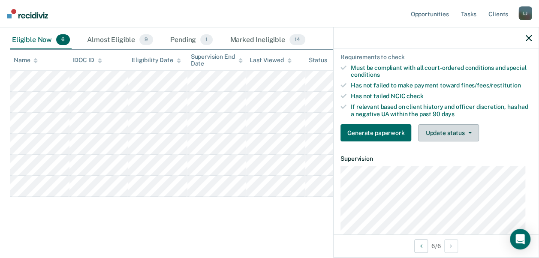
drag, startPoint x: 453, startPoint y: 128, endPoint x: 454, endPoint y: 133, distance: 5.7
click at [453, 132] on div "Requirements validated by OMS data Currently low risk with no increase in risk …" at bounding box center [435, 66] width 205 height 163
click at [454, 137] on button "Update status" at bounding box center [448, 132] width 60 height 17
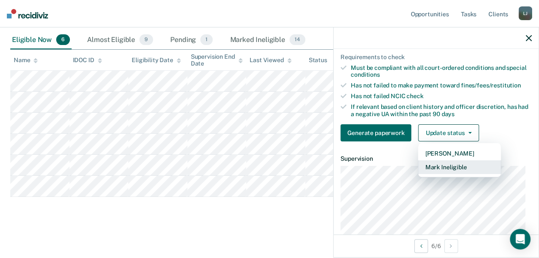
click at [458, 173] on button "Mark Ineligible" at bounding box center [459, 167] width 83 height 14
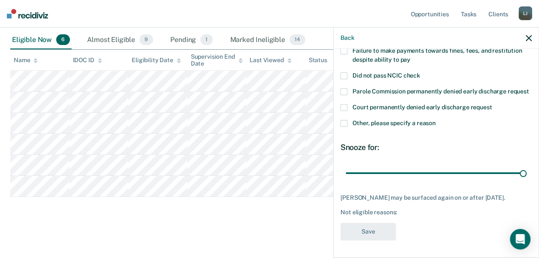
drag, startPoint x: 404, startPoint y: 168, endPoint x: 539, endPoint y: 176, distance: 135.3
type input "90"
click at [459, 180] on input "range" at bounding box center [435, 172] width 181 height 15
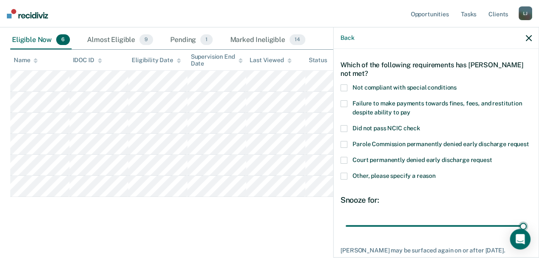
scroll to position [11, 0]
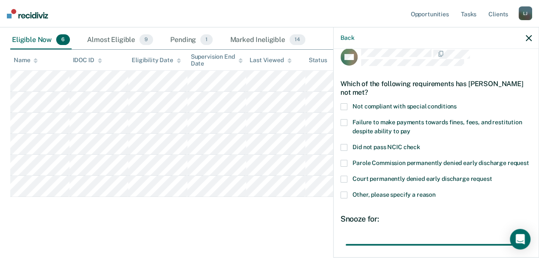
click at [346, 103] on span at bounding box center [343, 106] width 7 height 7
click at [457, 103] on input "Not compliant with special conditions" at bounding box center [457, 103] width 0 height 0
click at [345, 122] on span at bounding box center [343, 122] width 7 height 7
click at [410, 128] on input "Failure to make payments towards fines, fees, and restitution despite ability t…" at bounding box center [410, 128] width 0 height 0
click at [348, 200] on label "Other, please specify a reason" at bounding box center [435, 196] width 191 height 9
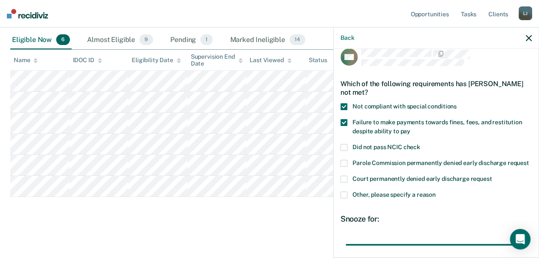
click at [436, 192] on input "Other, please specify a reason" at bounding box center [436, 192] width 0 height 0
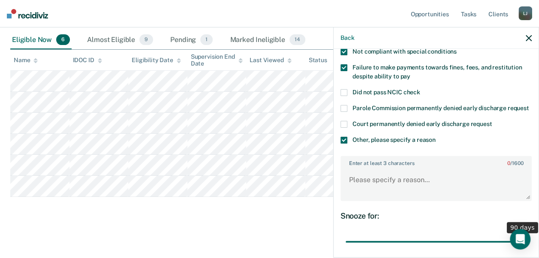
scroll to position [97, 0]
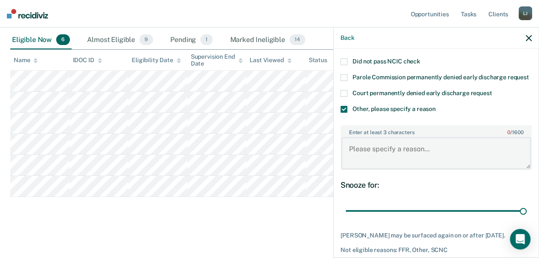
click at [392, 165] on textarea "Enter at least 3 characters 0 / 1600" at bounding box center [435, 153] width 189 height 32
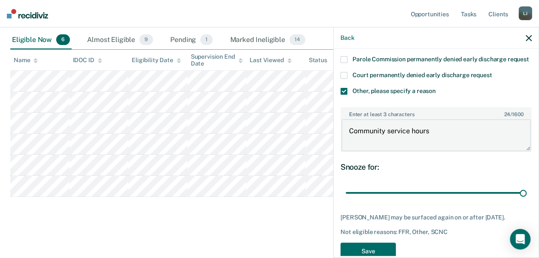
scroll to position [149, 0]
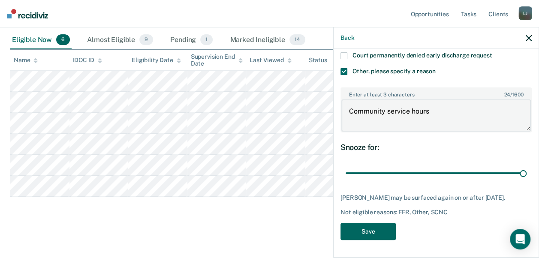
type textarea "Community service hours"
click at [376, 230] on button "Save" at bounding box center [367, 232] width 55 height 18
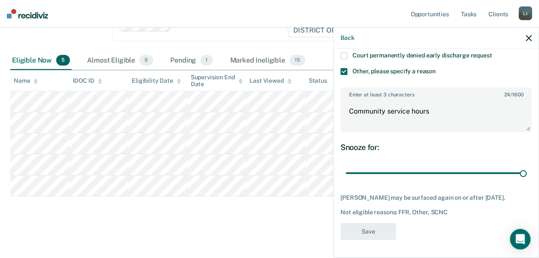
scroll to position [97, 0]
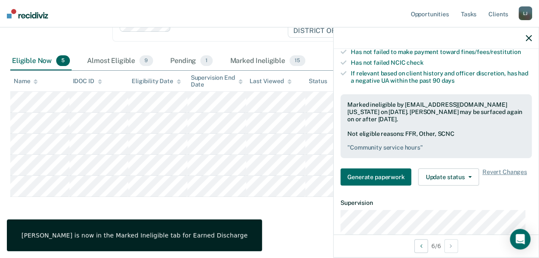
click at [459, 39] on icon "button" at bounding box center [529, 38] width 6 height 6
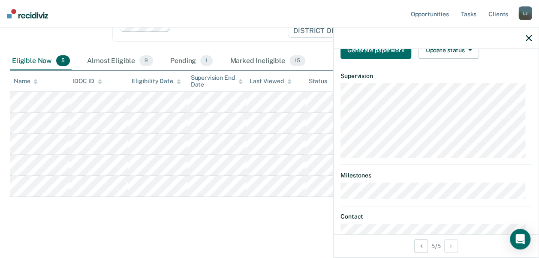
scroll to position [124, 0]
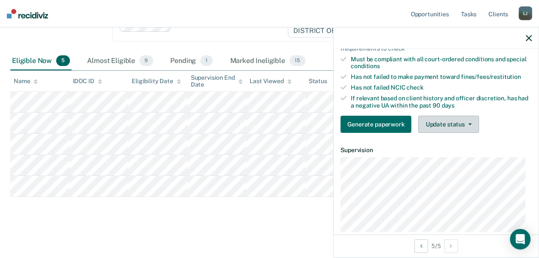
click at [442, 133] on button "Update status" at bounding box center [448, 124] width 60 height 17
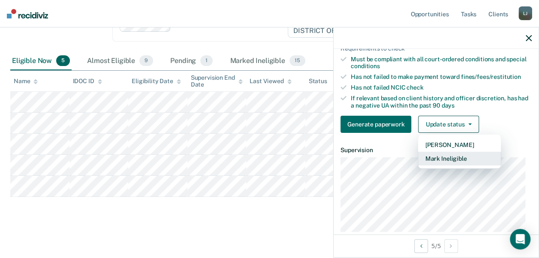
click at [448, 165] on button "Mark Ineligible" at bounding box center [459, 159] width 83 height 14
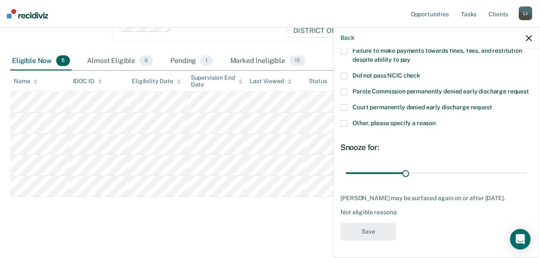
scroll to position [97, 0]
drag, startPoint x: 402, startPoint y: 165, endPoint x: 533, endPoint y: 170, distance: 130.8
type input "90"
click at [459, 170] on input "range" at bounding box center [435, 172] width 181 height 15
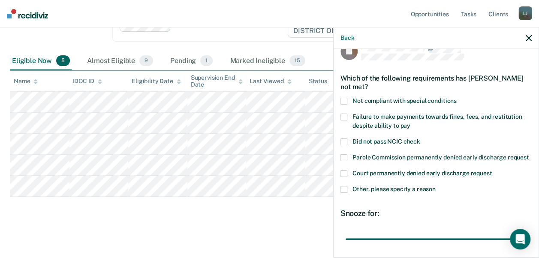
scroll to position [11, 0]
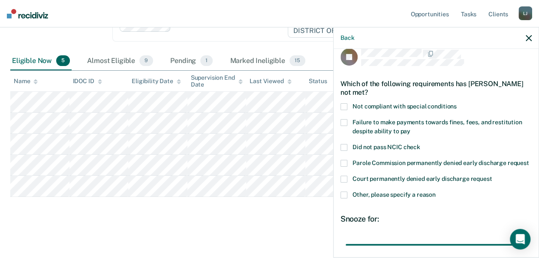
click at [350, 128] on label "Failure to make payments towards fines, fees, and restitution despite ability t…" at bounding box center [435, 128] width 191 height 18
click at [410, 128] on input "Failure to make payments towards fines, fees, and restitution despite ability t…" at bounding box center [410, 128] width 0 height 0
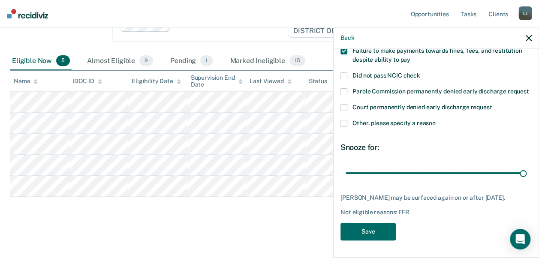
scroll to position [97, 0]
click at [348, 120] on label "Other, please specify a reason" at bounding box center [435, 124] width 191 height 9
click at [436, 120] on input "Other, please specify a reason" at bounding box center [436, 120] width 0 height 0
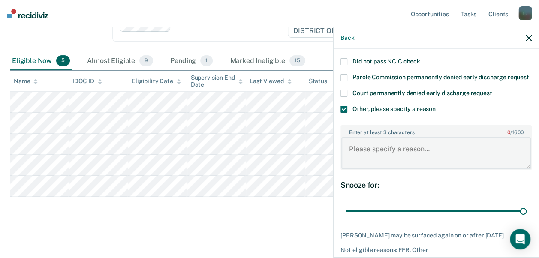
click at [373, 169] on textarea "Enter at least 3 characters 0 / 1600" at bounding box center [435, 153] width 189 height 32
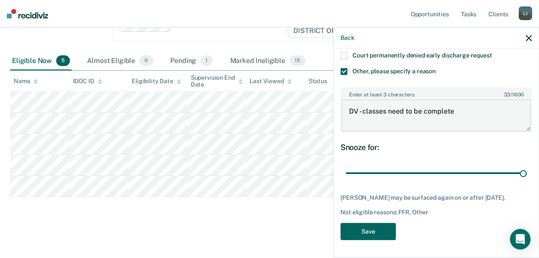
type textarea "DV - classes need to be complete"
click at [377, 228] on button "Save" at bounding box center [367, 232] width 55 height 18
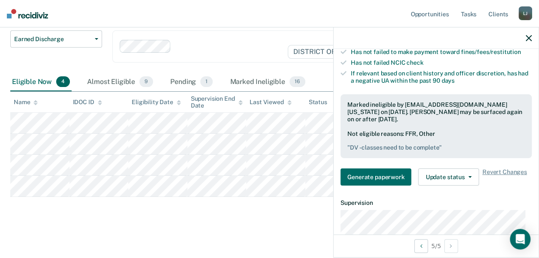
click at [459, 39] on icon "button" at bounding box center [529, 38] width 6 height 6
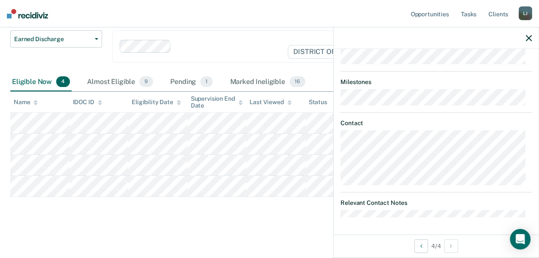
scroll to position [124, 0]
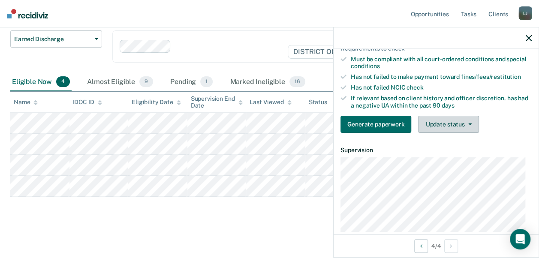
click at [452, 132] on button "Update status" at bounding box center [448, 124] width 60 height 17
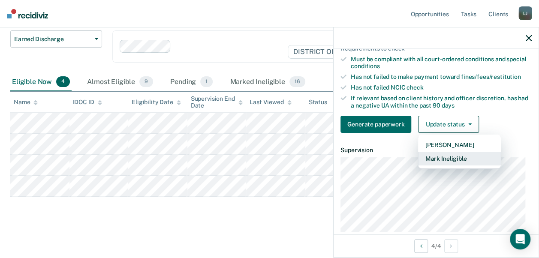
click at [458, 165] on button "Mark Ineligible" at bounding box center [459, 159] width 83 height 14
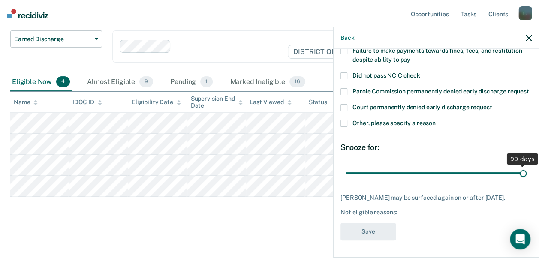
drag, startPoint x: 409, startPoint y: 177, endPoint x: 544, endPoint y: 191, distance: 135.7
type input "90"
click at [459, 180] on input "range" at bounding box center [435, 172] width 181 height 15
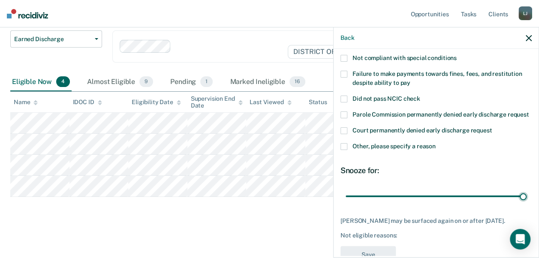
scroll to position [47, 0]
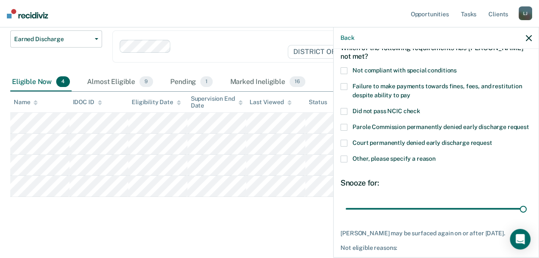
click at [351, 90] on label "Failure to make payments towards fines, fees, and restitution despite ability t…" at bounding box center [435, 92] width 191 height 18
click at [410, 92] on input "Failure to make payments towards fines, fees, and restitution despite ability t…" at bounding box center [410, 92] width 0 height 0
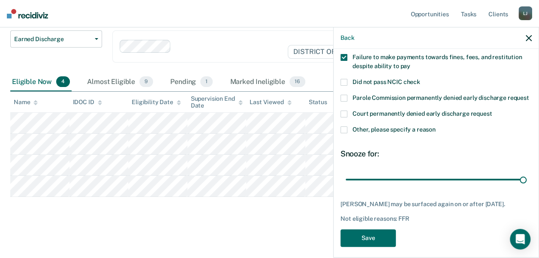
scroll to position [97, 0]
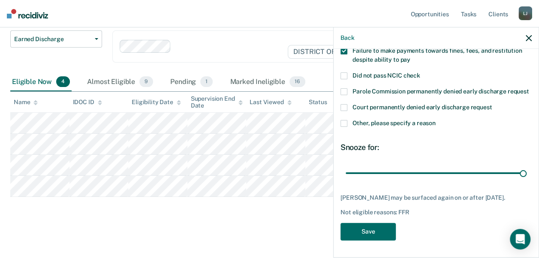
click at [351, 120] on label "Other, please specify a reason" at bounding box center [435, 124] width 191 height 9
click at [436, 120] on input "Other, please specify a reason" at bounding box center [436, 120] width 0 height 0
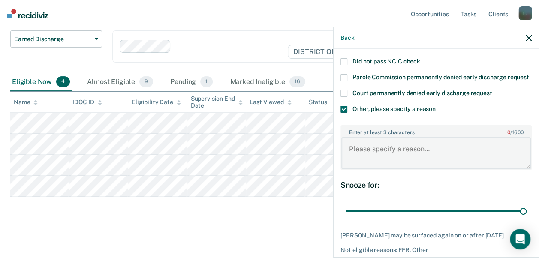
click at [391, 159] on textarea "Enter at least 3 characters 0 / 1600" at bounding box center [435, 153] width 189 height 32
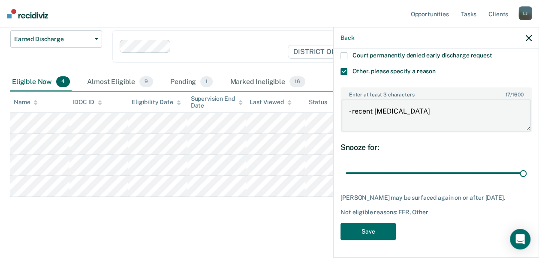
scroll to position [149, 0]
type textarea "- recent [MEDICAL_DATA]"
click at [371, 230] on button "Save" at bounding box center [367, 232] width 55 height 18
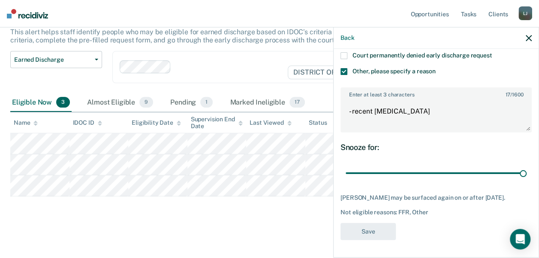
scroll to position [55, 0]
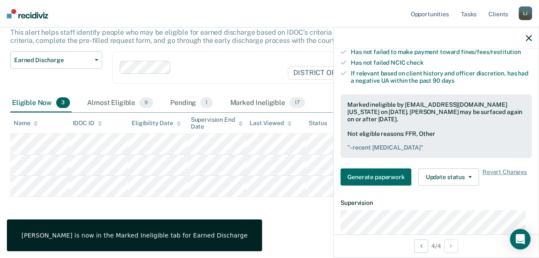
click at [459, 36] on icon "button" at bounding box center [529, 38] width 6 height 6
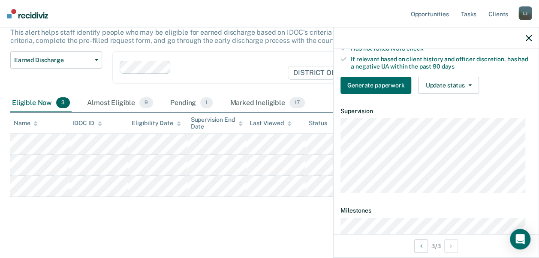
scroll to position [171, 0]
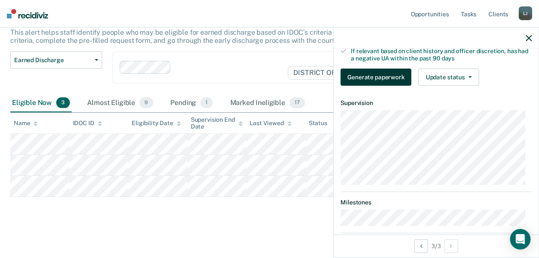
click at [377, 81] on button "Generate paperwork" at bounding box center [375, 77] width 71 height 17
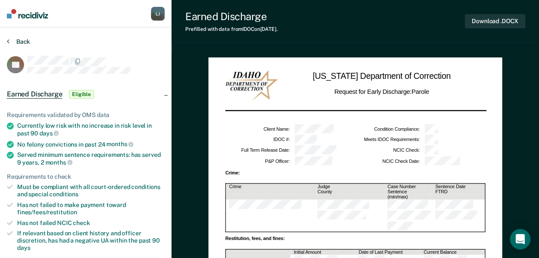
click at [8, 40] on icon at bounding box center [8, 41] width 3 height 7
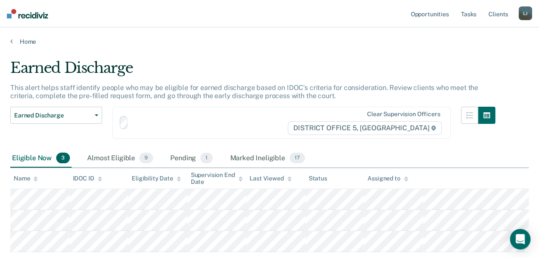
scroll to position [55, 0]
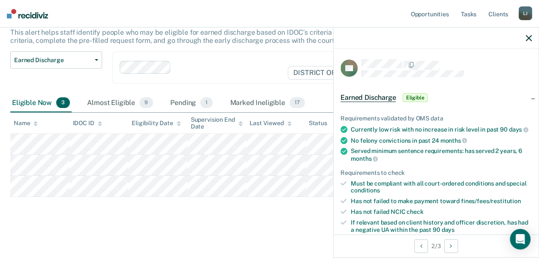
click at [459, 39] on icon "button" at bounding box center [529, 38] width 6 height 6
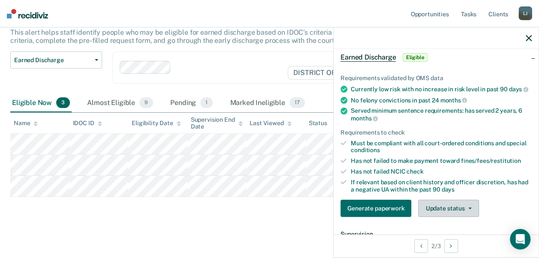
scroll to position [86, 0]
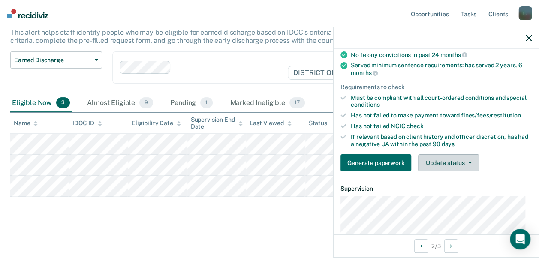
click at [459, 171] on button "Update status" at bounding box center [448, 162] width 60 height 17
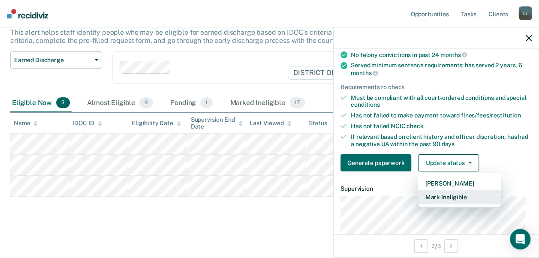
click at [459, 204] on button "Mark Ineligible" at bounding box center [459, 197] width 83 height 14
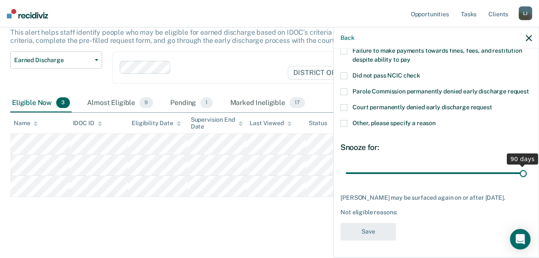
drag, startPoint x: 399, startPoint y: 174, endPoint x: 547, endPoint y: 180, distance: 148.0
type input "90"
click at [459, 180] on input "range" at bounding box center [435, 172] width 181 height 15
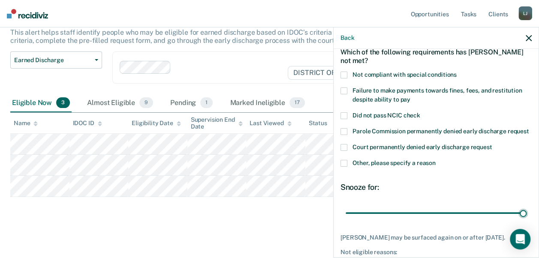
scroll to position [0, 0]
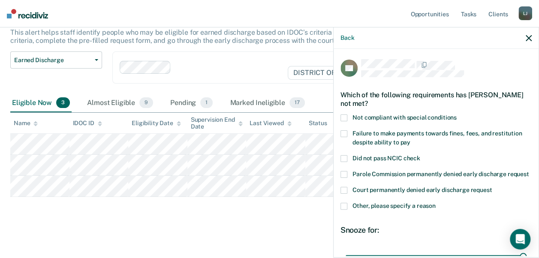
click at [345, 134] on span at bounding box center [343, 133] width 7 height 7
click at [410, 139] on input "Failure to make payments towards fines, fees, and restitution despite ability t…" at bounding box center [410, 139] width 0 height 0
click at [343, 118] on span at bounding box center [343, 117] width 7 height 7
click at [457, 114] on input "Not compliant with special conditions" at bounding box center [457, 114] width 0 height 0
click at [343, 212] on label "Other, please specify a reason" at bounding box center [435, 207] width 191 height 9
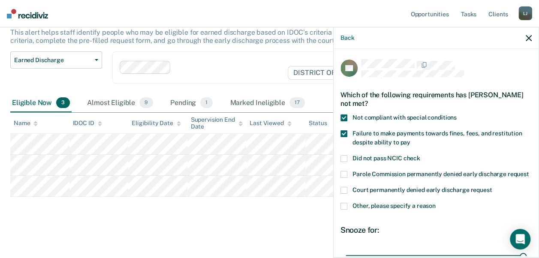
click at [436, 203] on input "Other, please specify a reason" at bounding box center [436, 203] width 0 height 0
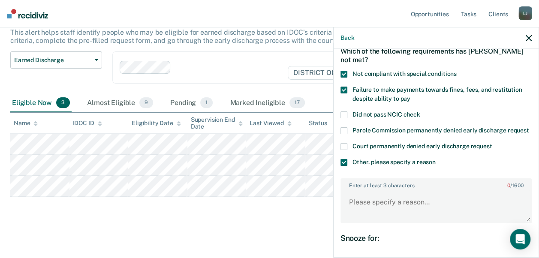
scroll to position [86, 0]
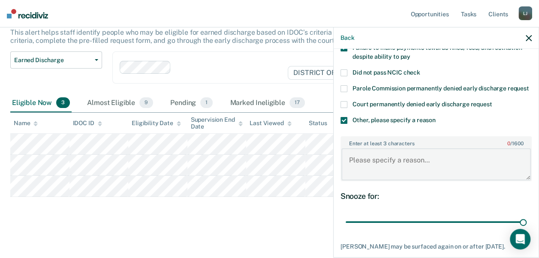
click at [385, 177] on textarea "Enter at least 3 characters 0 / 1600" at bounding box center [435, 164] width 189 height 32
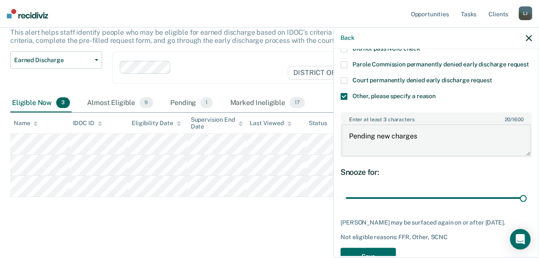
scroll to position [149, 0]
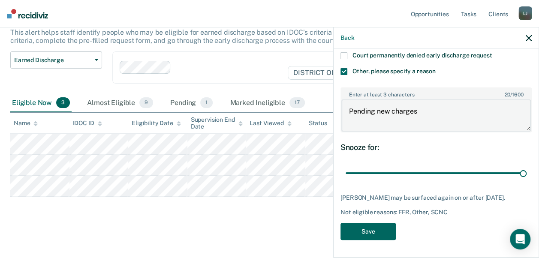
type textarea "Pending new charges"
click at [377, 237] on button "Save" at bounding box center [367, 232] width 55 height 18
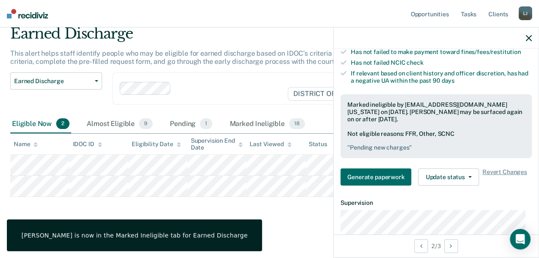
click at [459, 39] on icon "button" at bounding box center [529, 38] width 6 height 6
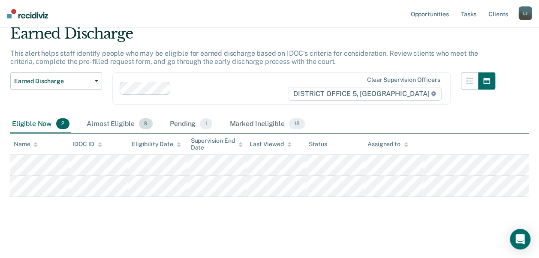
click at [104, 126] on div "Almost Eligible 9" at bounding box center [119, 124] width 69 height 19
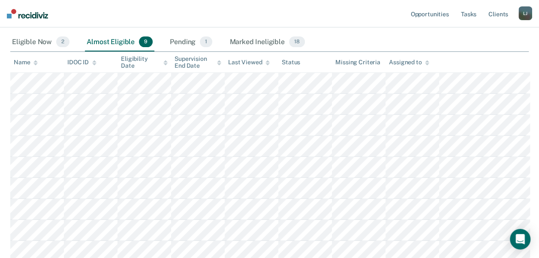
scroll to position [120, 0]
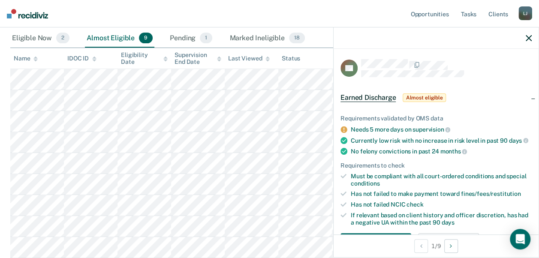
click at [459, 36] on icon "button" at bounding box center [529, 38] width 6 height 6
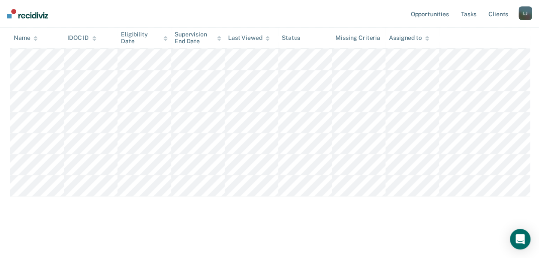
scroll to position [206, 0]
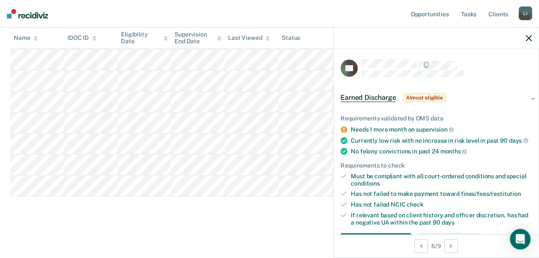
click at [258, 221] on div "Earned Discharge This alert helps staff identify people who may be eligible for…" at bounding box center [269, 49] width 518 height 344
click at [459, 38] on icon "button" at bounding box center [529, 38] width 6 height 6
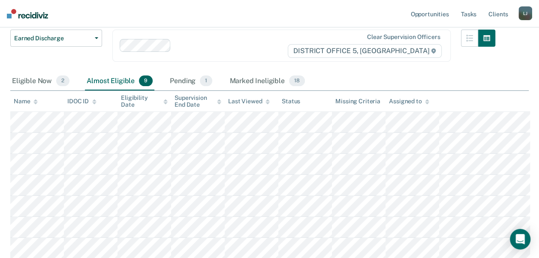
scroll to position [34, 0]
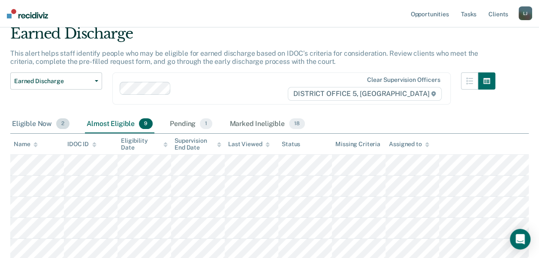
click at [31, 124] on div "Eligible Now 2" at bounding box center [40, 124] width 61 height 19
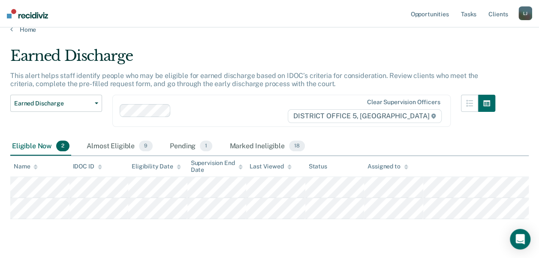
scroll to position [0, 0]
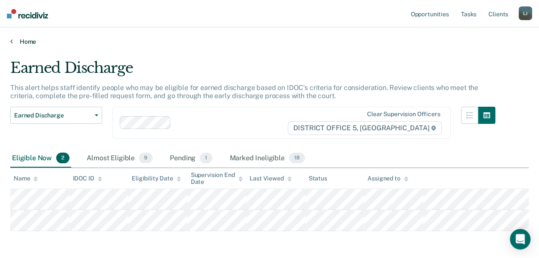
click at [15, 42] on link "Home" at bounding box center [269, 42] width 518 height 8
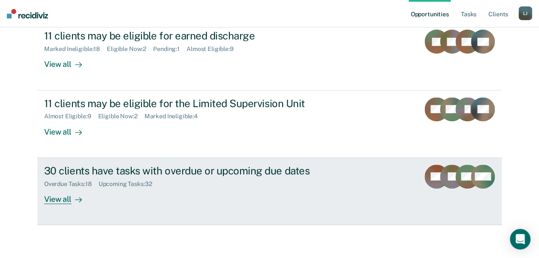
scroll to position [74, 0]
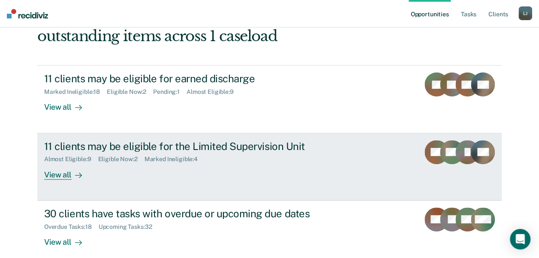
click at [75, 175] on icon at bounding box center [78, 175] width 7 height 7
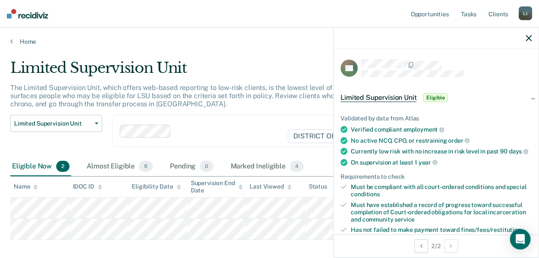
click at [233, 134] on div "Clear supervision officers DISTRICT OFFICE 5, [GEOGRAPHIC_DATA]" at bounding box center [281, 131] width 338 height 32
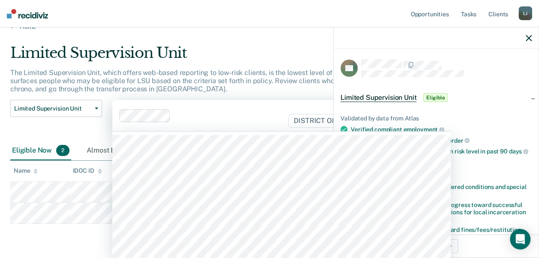
scroll to position [17, 0]
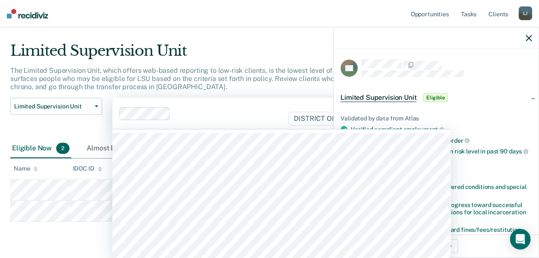
click at [210, 73] on p "The Limited Supervision Unit, which offers web-based reporting to low-risk clie…" at bounding box center [245, 78] width 470 height 24
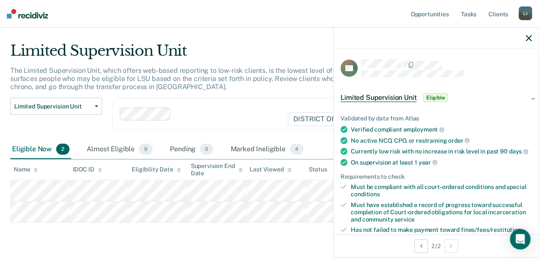
click at [459, 36] on icon "button" at bounding box center [529, 38] width 6 height 6
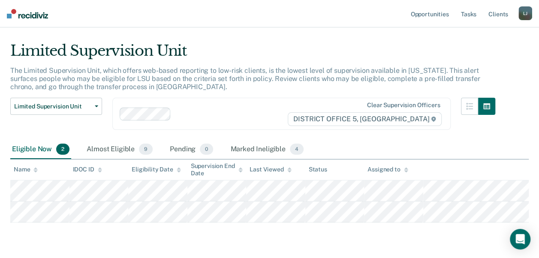
click at [15, 9] on img at bounding box center [27, 13] width 41 height 9
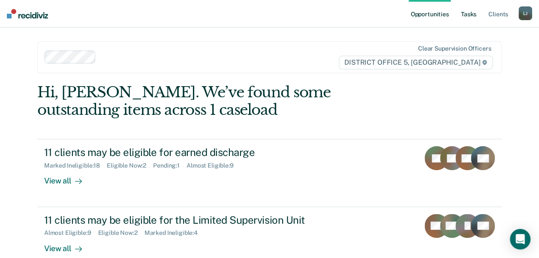
click at [459, 13] on link "Tasks" at bounding box center [468, 13] width 19 height 27
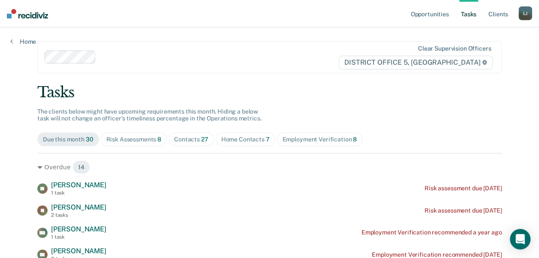
click at [134, 136] on div "Risk Assessments 8" at bounding box center [133, 139] width 55 height 7
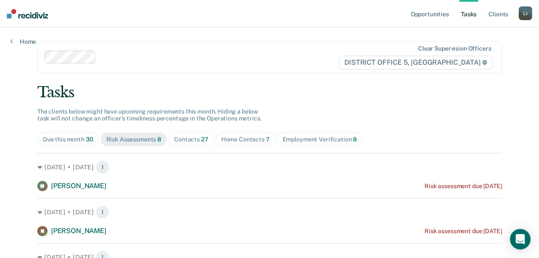
click at [184, 139] on div "Contacts 27" at bounding box center [191, 139] width 34 height 7
click at [241, 138] on div "Home Contacts 7" at bounding box center [245, 139] width 48 height 7
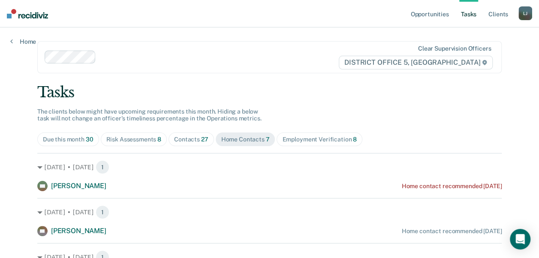
click at [294, 143] on span "Employment Verification 8" at bounding box center [319, 139] width 86 height 14
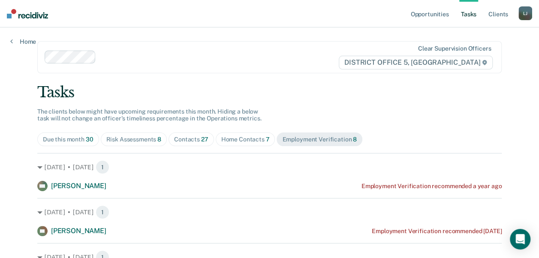
click at [28, 18] on nav "Opportunities Tasks Client s [PERSON_NAME] Profile How it works Log Out" at bounding box center [269, 13] width 539 height 27
click at [31, 16] on img at bounding box center [27, 13] width 41 height 9
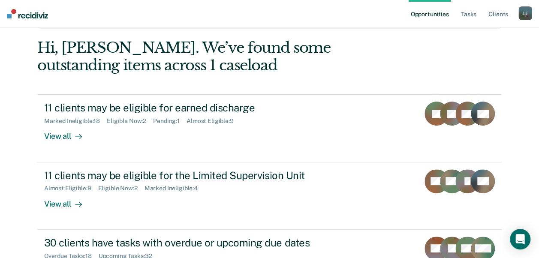
scroll to position [31, 0]
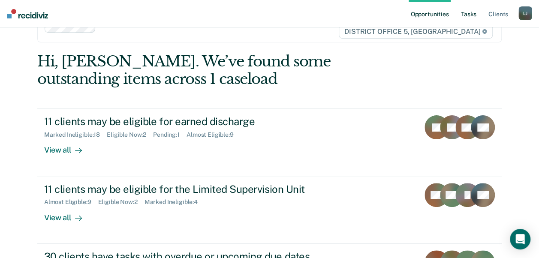
click at [459, 12] on link "Tasks" at bounding box center [468, 13] width 19 height 27
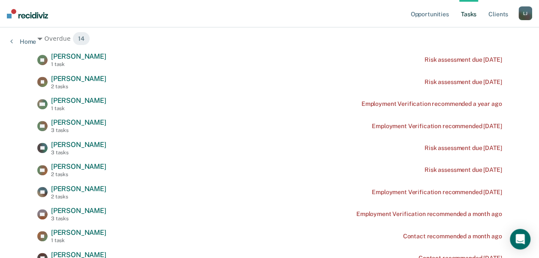
scroll to position [43, 0]
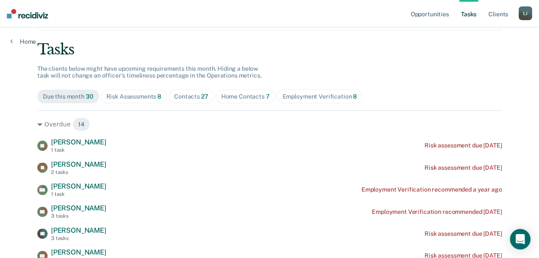
click at [122, 97] on div "Risk Assessments 8" at bounding box center [133, 96] width 55 height 7
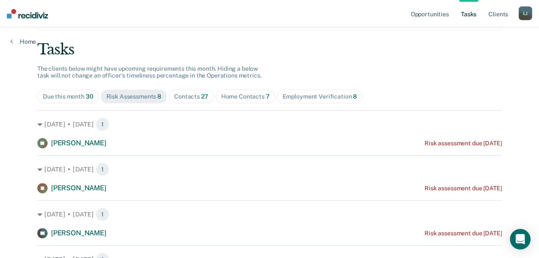
drag, startPoint x: 197, startPoint y: 92, endPoint x: 231, endPoint y: 92, distance: 33.4
click at [198, 92] on span "Contacts 27" at bounding box center [190, 97] width 45 height 14
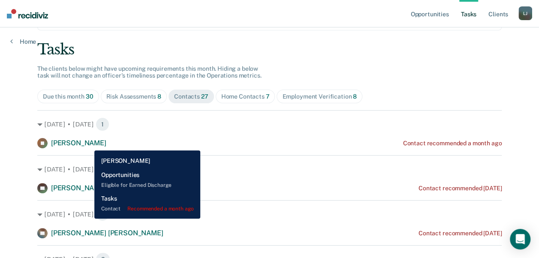
click at [88, 144] on span "[PERSON_NAME]" at bounding box center [78, 143] width 55 height 8
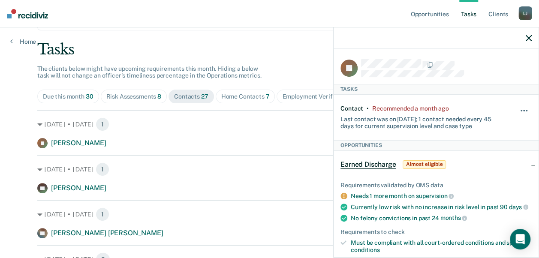
click at [459, 110] on span "button" at bounding box center [521, 111] width 2 height 2
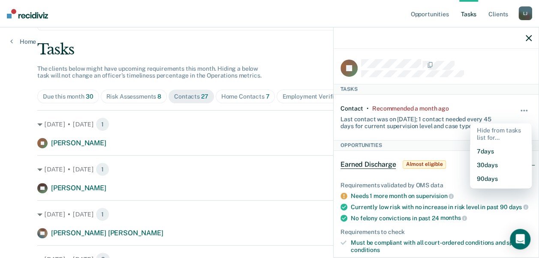
click at [381, 118] on div "Last contact was on [DATE]; 1 contact needed every 45 days for current supervis…" at bounding box center [419, 121] width 159 height 18
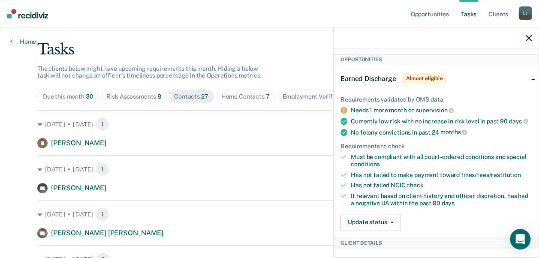
scroll to position [129, 0]
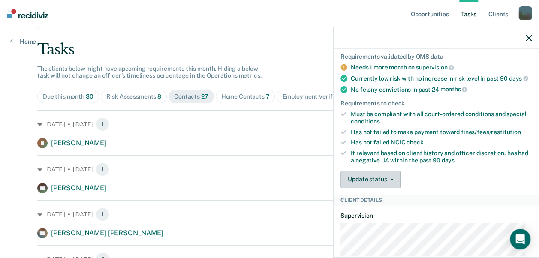
click at [377, 188] on button "Update status" at bounding box center [370, 179] width 60 height 17
click at [294, 171] on div "[DATE] • [DATE] 1" at bounding box center [269, 169] width 464 height 14
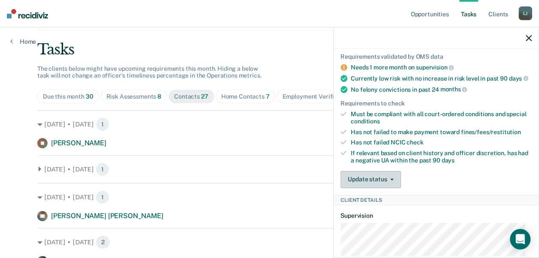
click at [381, 184] on button "Update status" at bounding box center [370, 179] width 60 height 17
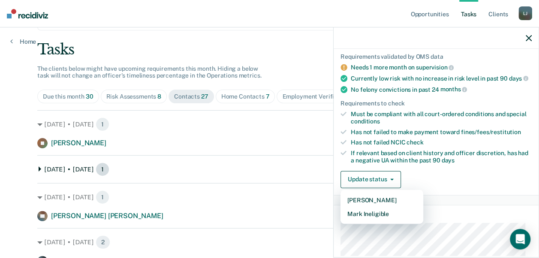
click at [291, 173] on div "[DATE] • [DATE] 1" at bounding box center [269, 169] width 464 height 14
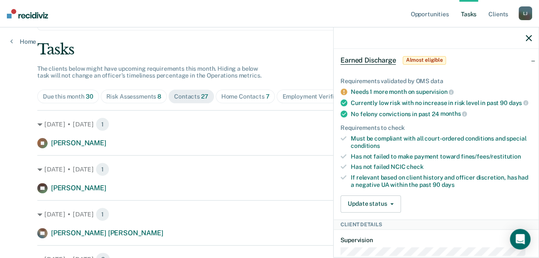
scroll to position [86, 0]
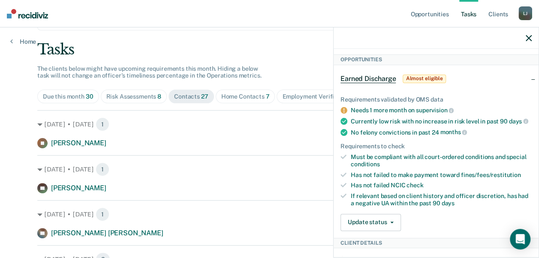
click at [459, 38] on icon "button" at bounding box center [529, 38] width 6 height 6
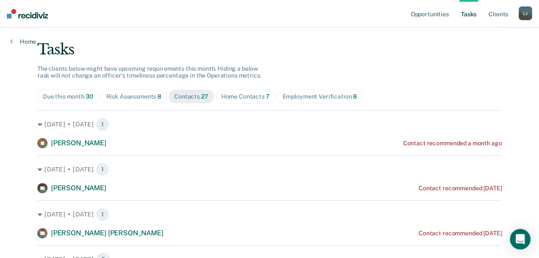
click at [141, 96] on div "Risk Assessments 8" at bounding box center [133, 96] width 55 height 7
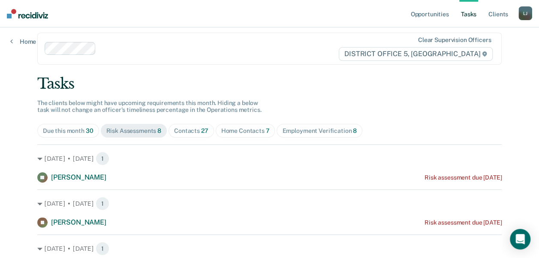
scroll to position [0, 0]
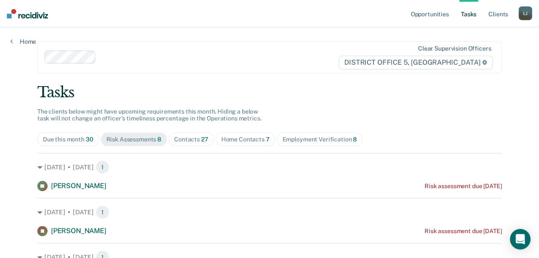
click at [179, 133] on span "Contacts 27" at bounding box center [190, 139] width 45 height 14
click at [243, 140] on div "Home Contacts 7" at bounding box center [245, 139] width 48 height 7
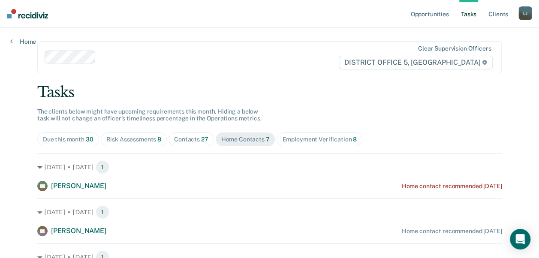
click at [67, 142] on div "Due this month 30" at bounding box center [68, 139] width 51 height 7
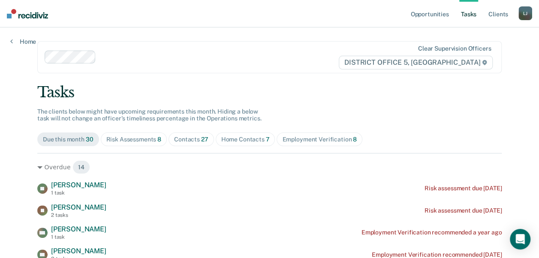
click at [201, 138] on span "27" at bounding box center [204, 139] width 7 height 7
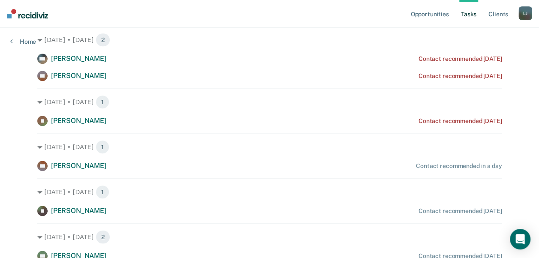
scroll to position [257, 0]
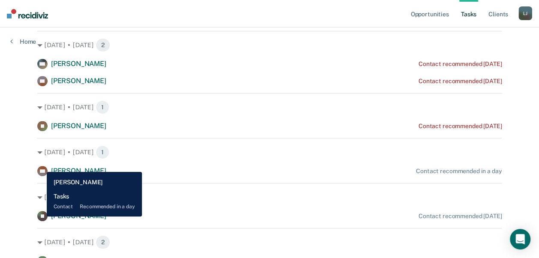
click at [40, 168] on icon at bounding box center [40, 168] width 15 height 12
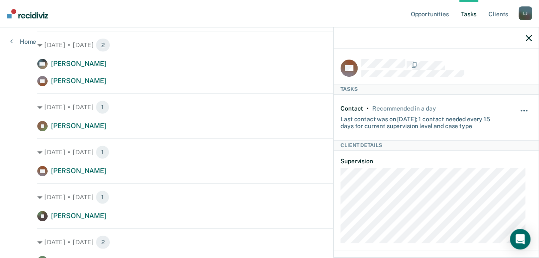
click at [459, 110] on span "button" at bounding box center [521, 111] width 2 height 2
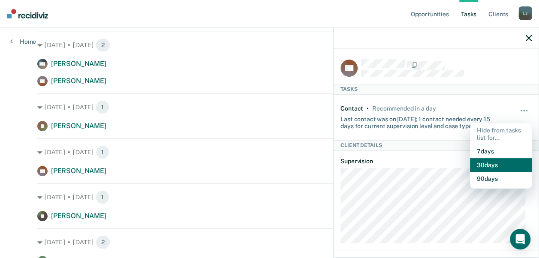
click at [459, 165] on button "30 days" at bounding box center [501, 165] width 62 height 14
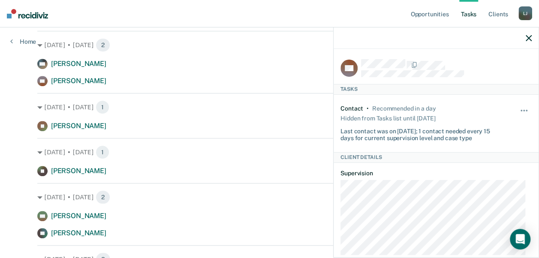
click at [459, 40] on div at bounding box center [435, 37] width 205 height 21
click at [459, 39] on icon "button" at bounding box center [529, 38] width 6 height 6
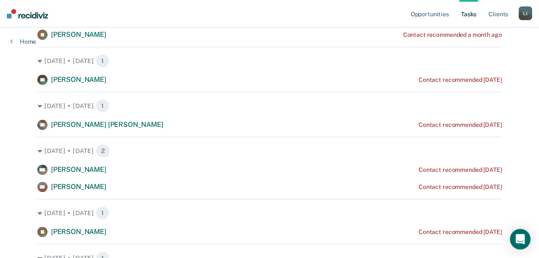
scroll to position [171, 0]
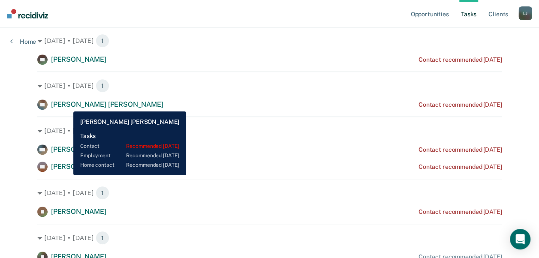
click at [67, 105] on span "[PERSON_NAME] [PERSON_NAME]" at bounding box center [107, 104] width 112 height 8
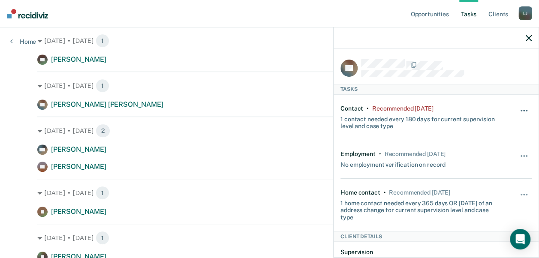
click at [459, 108] on button "button" at bounding box center [524, 115] width 15 height 14
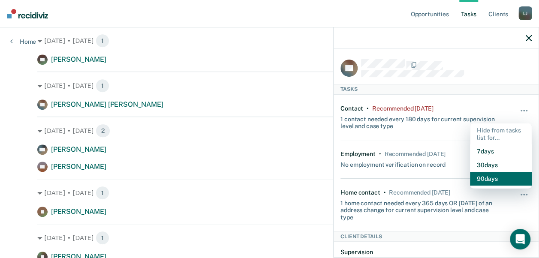
click at [459, 176] on button "90 days" at bounding box center [501, 179] width 62 height 14
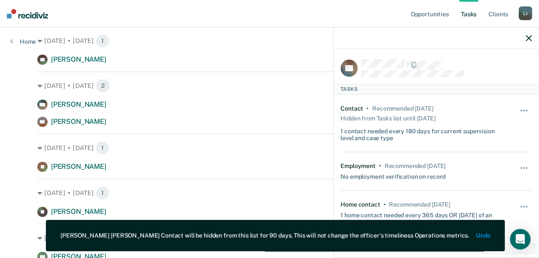
click at [459, 35] on div at bounding box center [435, 37] width 205 height 21
click at [459, 36] on icon "button" at bounding box center [529, 38] width 6 height 6
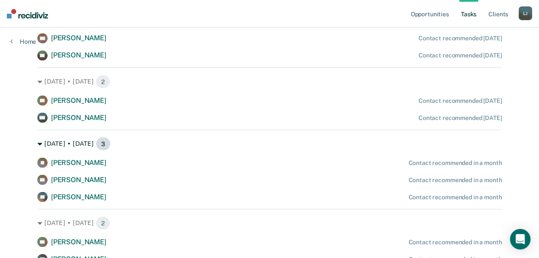
scroll to position [769, 0]
